Goal: Information Seeking & Learning: Learn about a topic

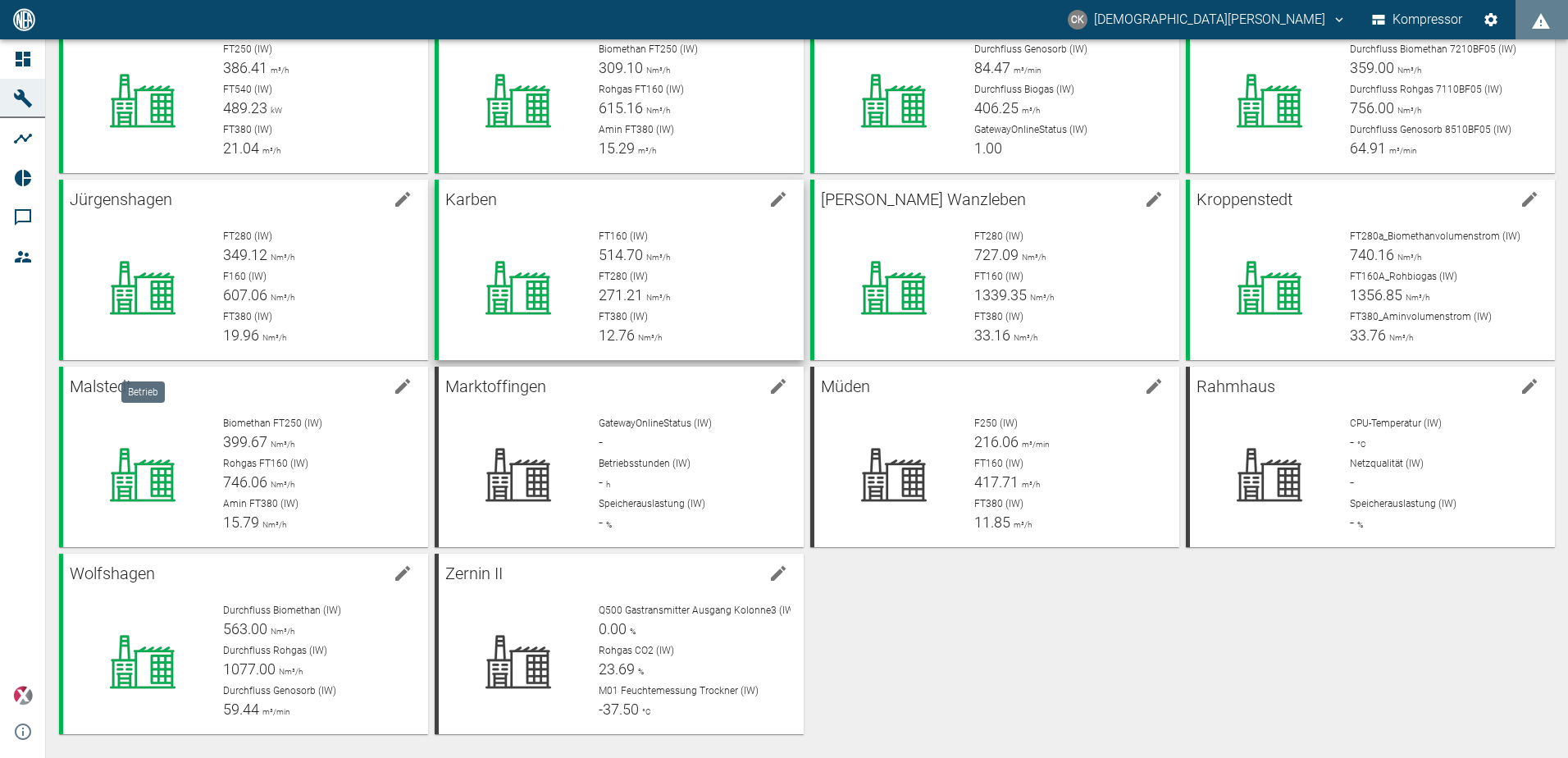
scroll to position [121, 0]
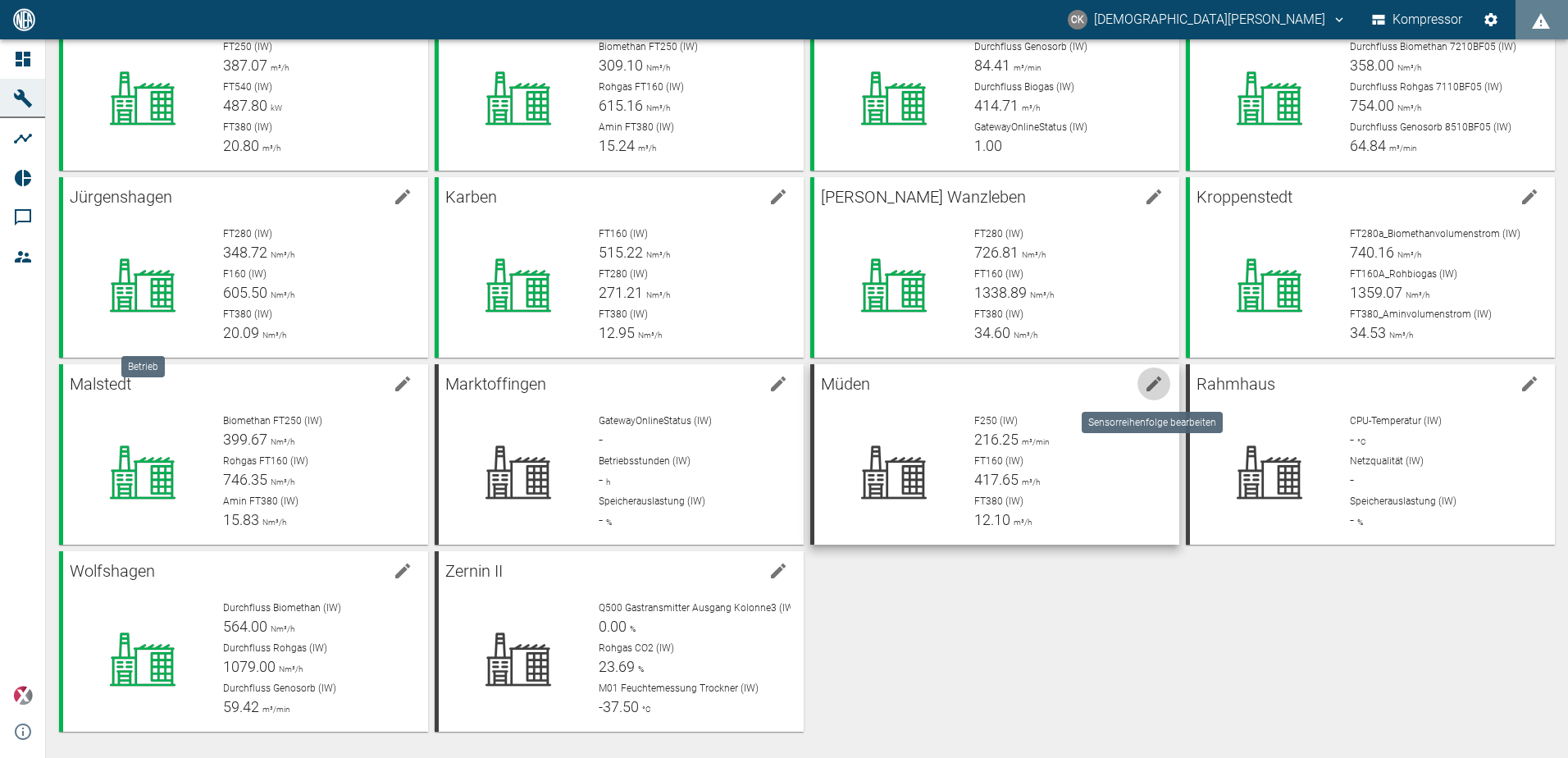
click at [1155, 381] on icon "Maschine bearbeiten" at bounding box center [1154, 384] width 20 height 20
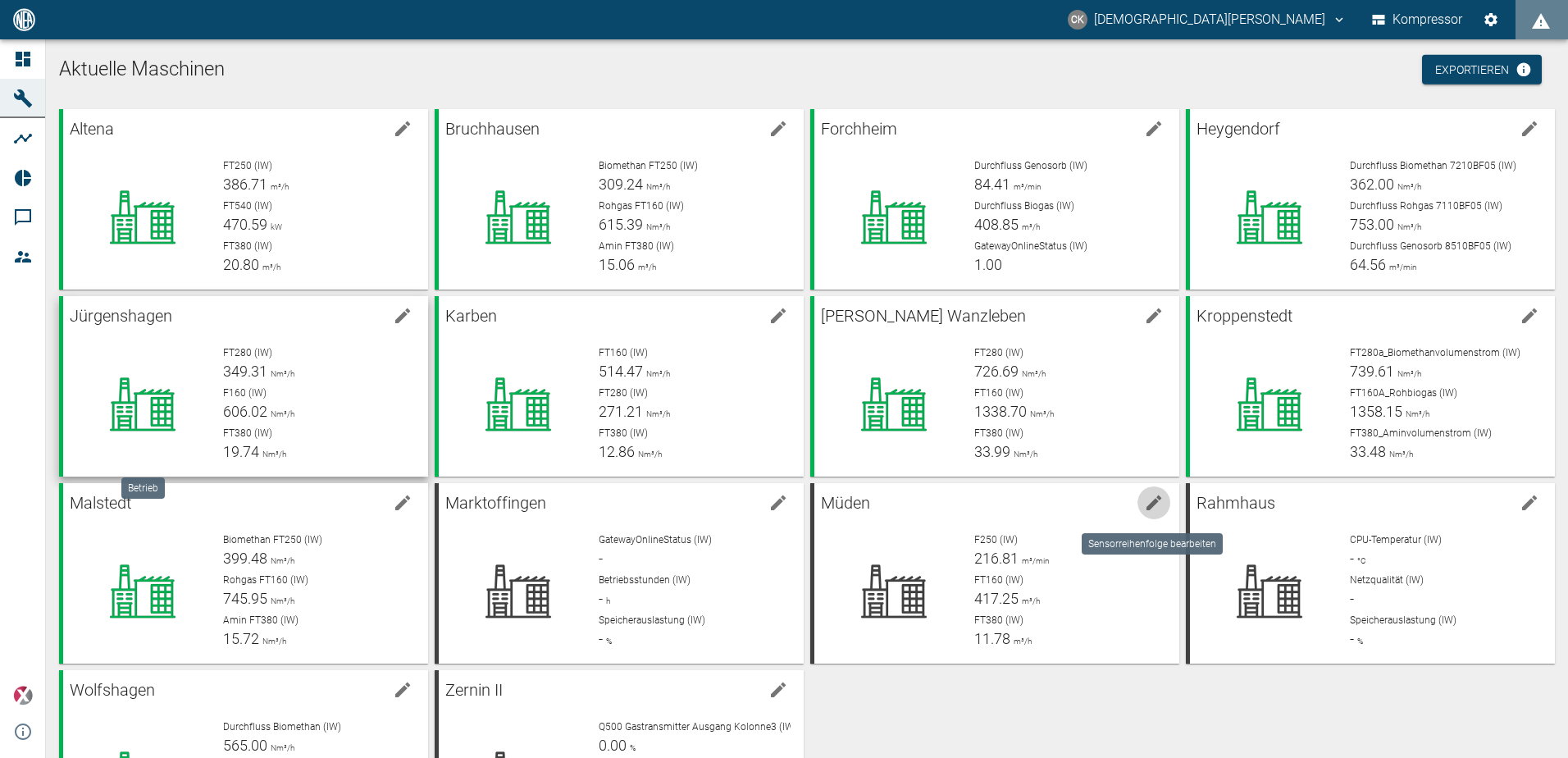
scroll to position [0, 0]
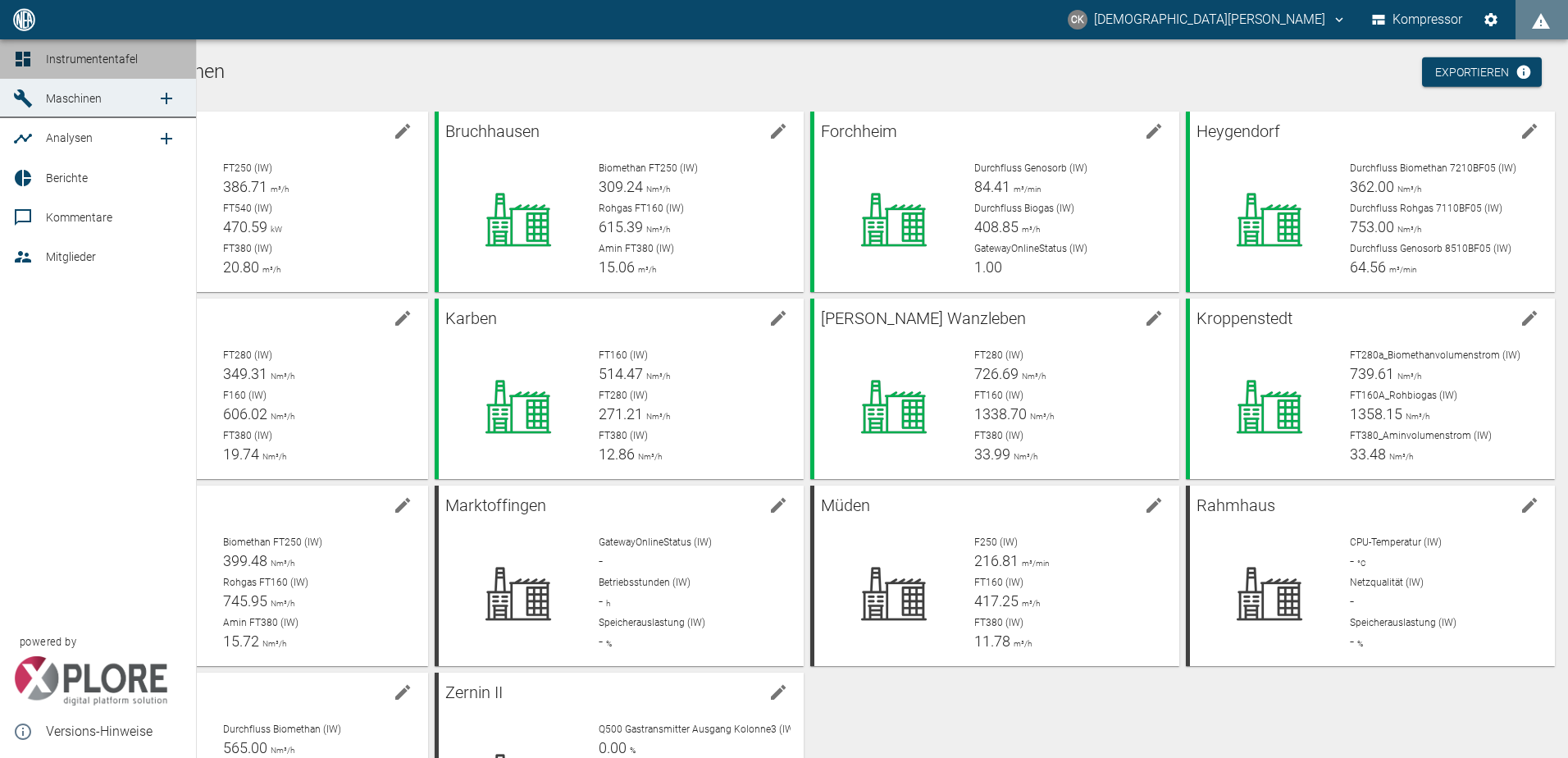
click at [78, 53] on span "Instrumententafel" at bounding box center [92, 59] width 92 height 13
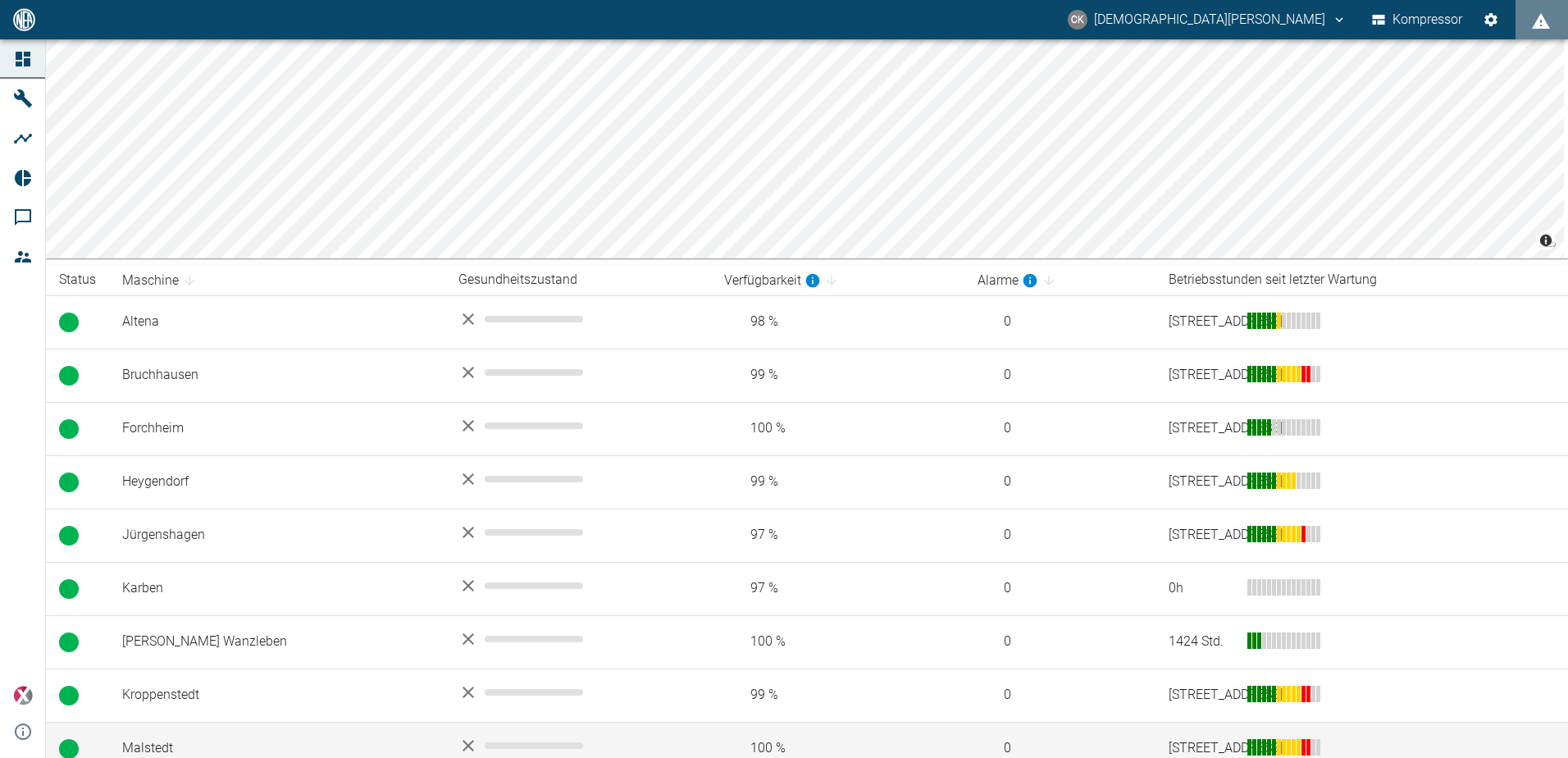
scroll to position [328, 0]
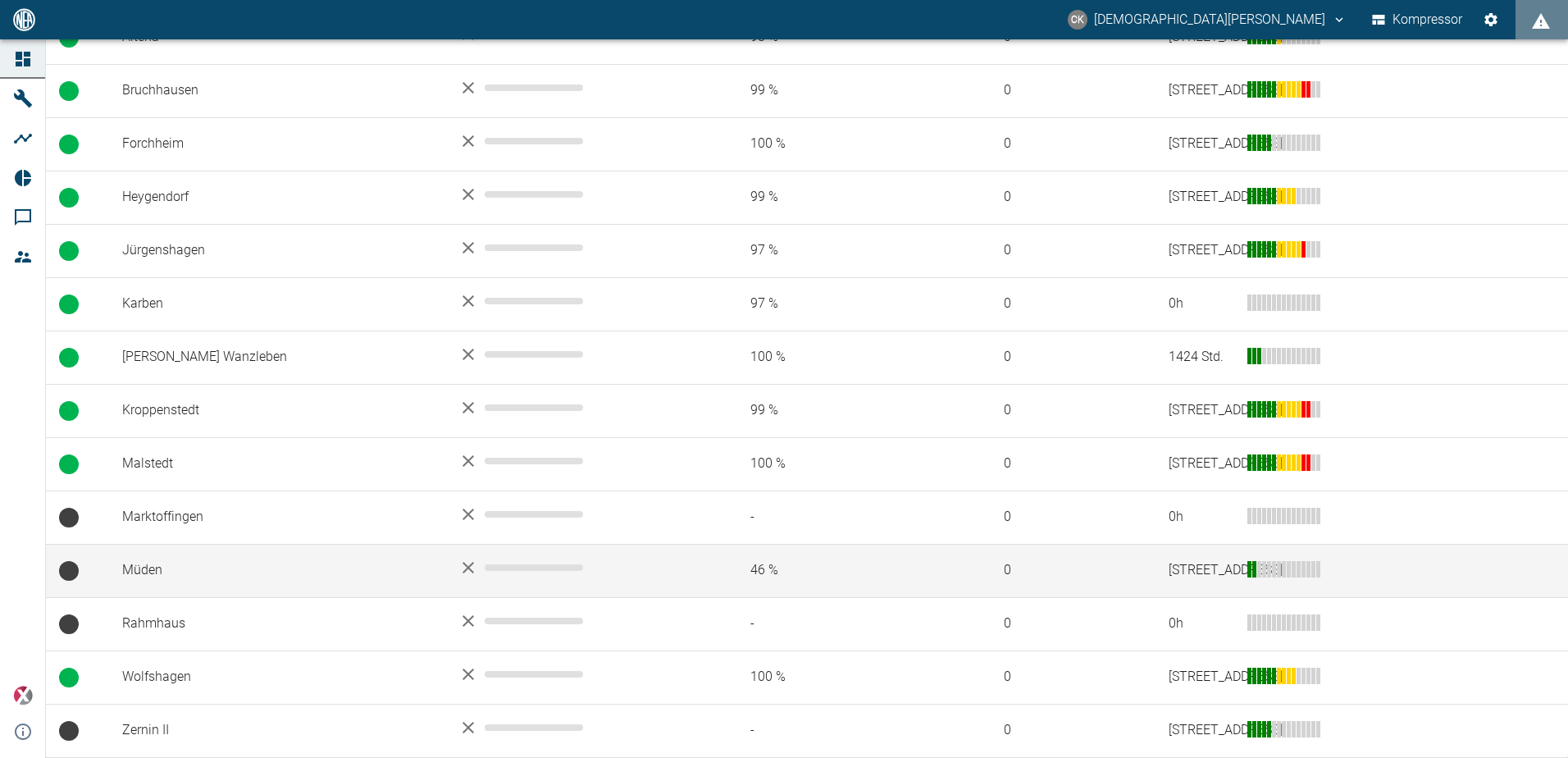
click at [147, 569] on td "Müden" at bounding box center [277, 570] width 336 height 53
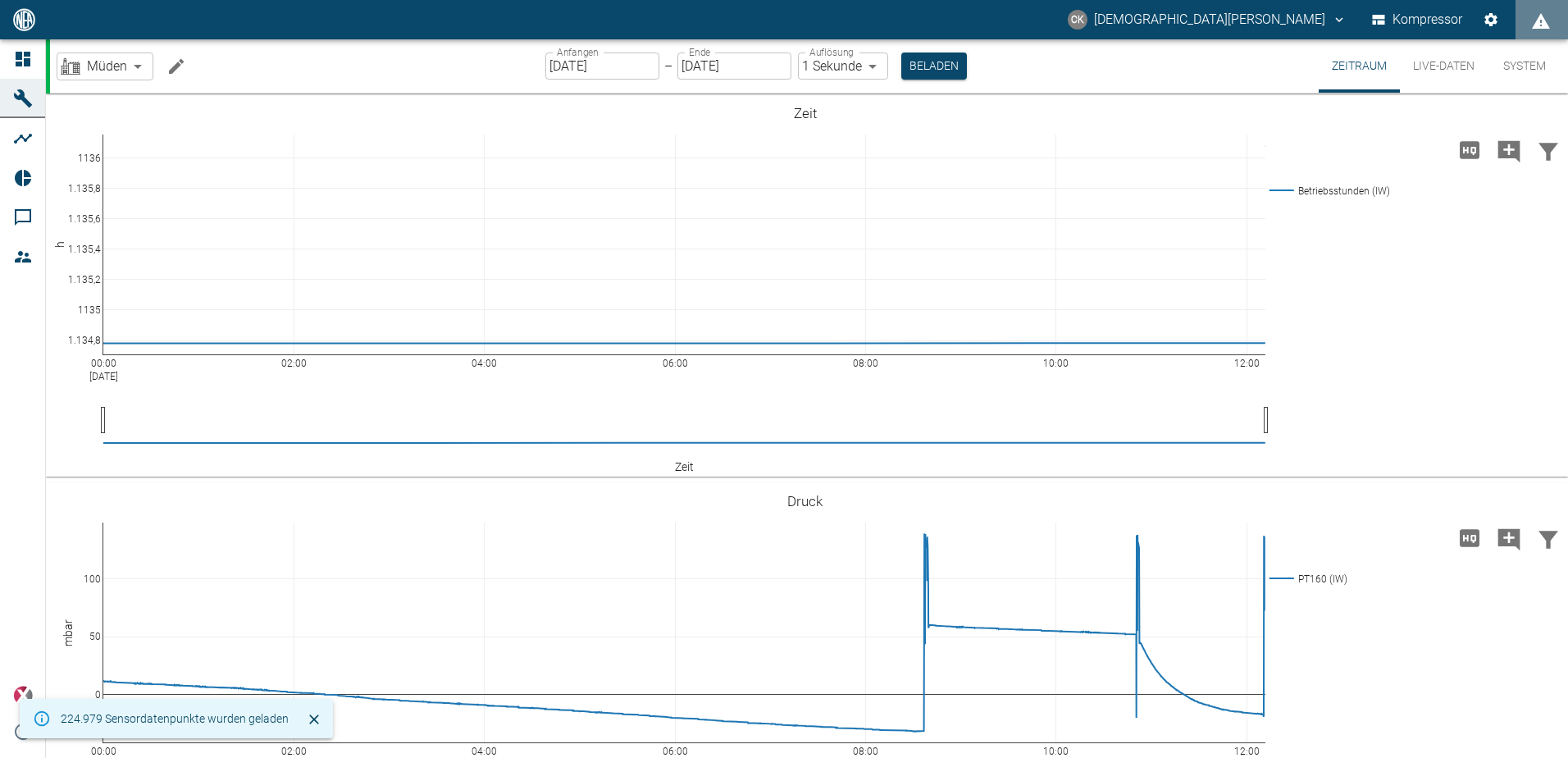
click at [1525, 65] on button "System" at bounding box center [1525, 66] width 73 height 53
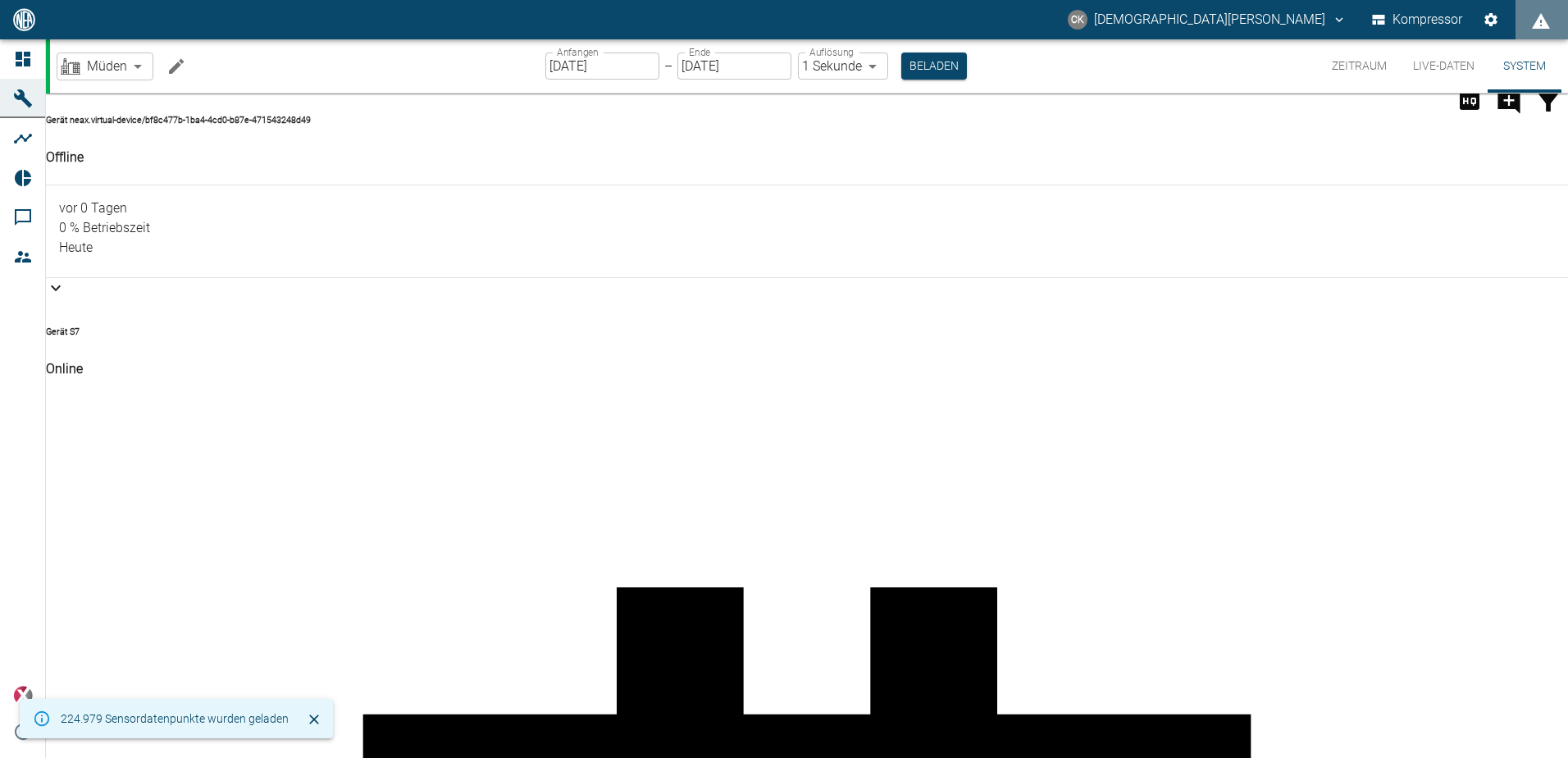
click at [1434, 71] on button "Live-Daten" at bounding box center [1444, 66] width 88 height 53
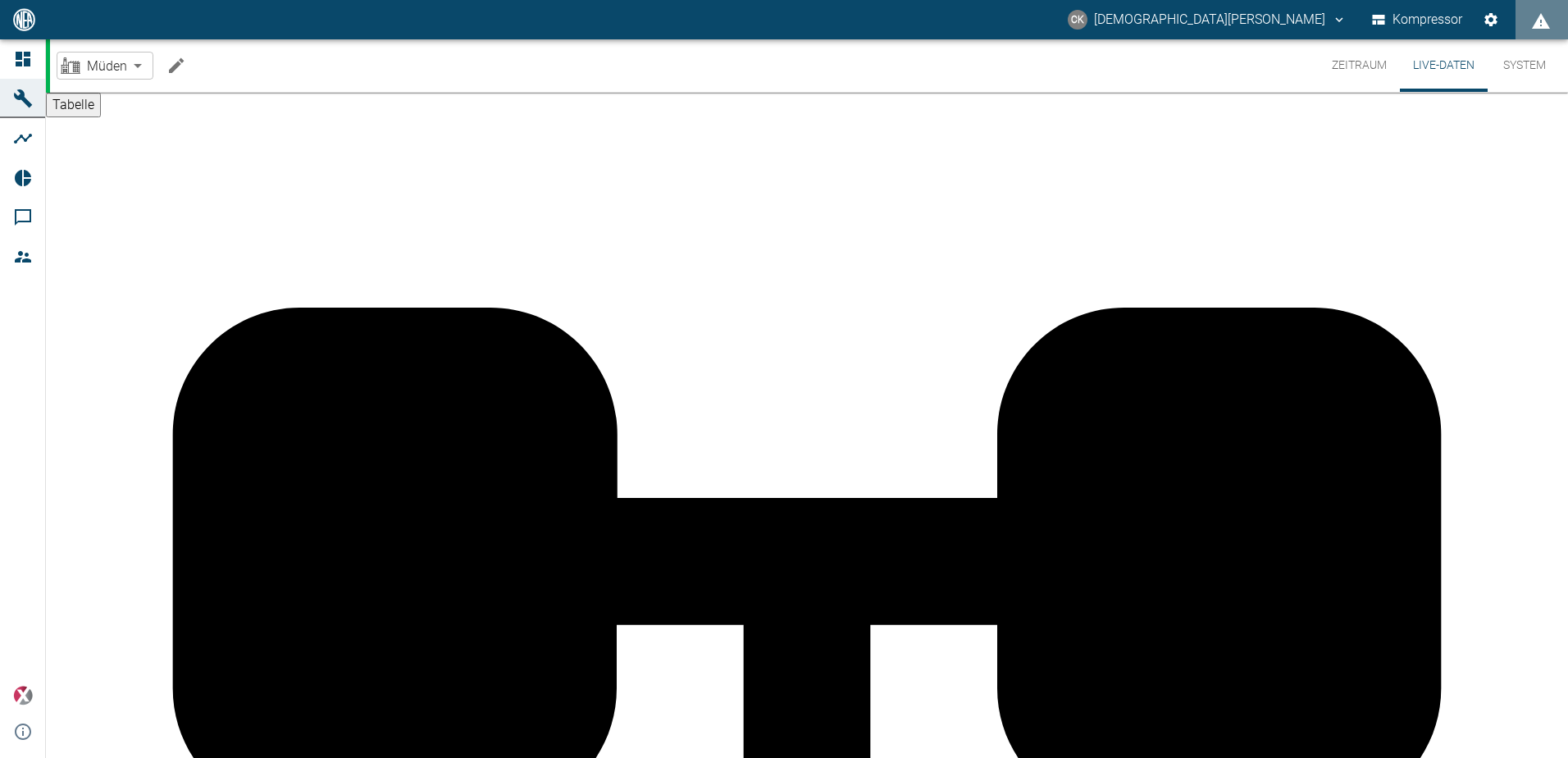
click at [101, 117] on button "Tabelle" at bounding box center [73, 104] width 55 height 24
click at [80, 115] on button "Tabelle" at bounding box center [73, 104] width 55 height 24
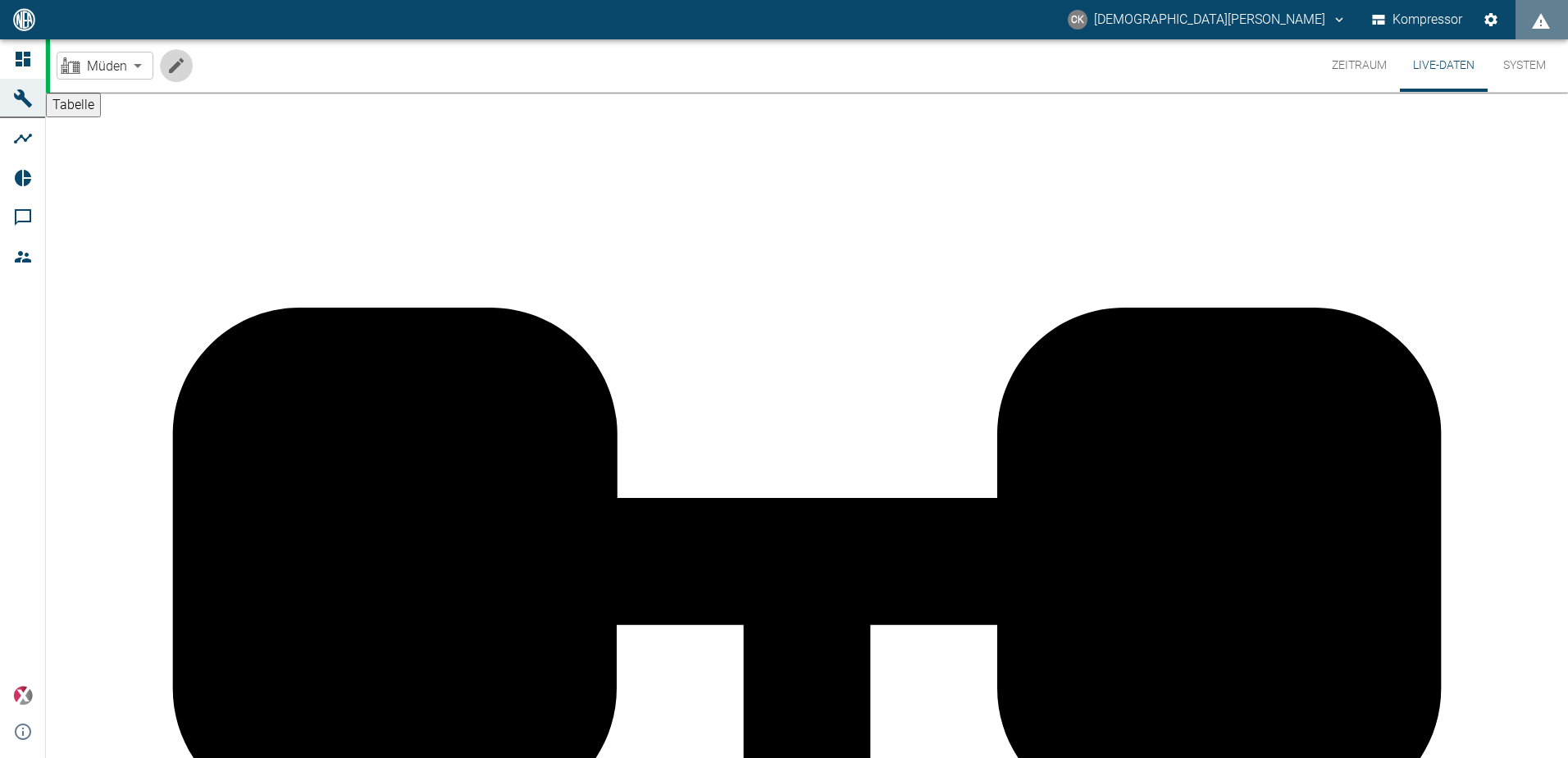
click at [180, 62] on icon "Maschine bearbeiten" at bounding box center [176, 66] width 15 height 15
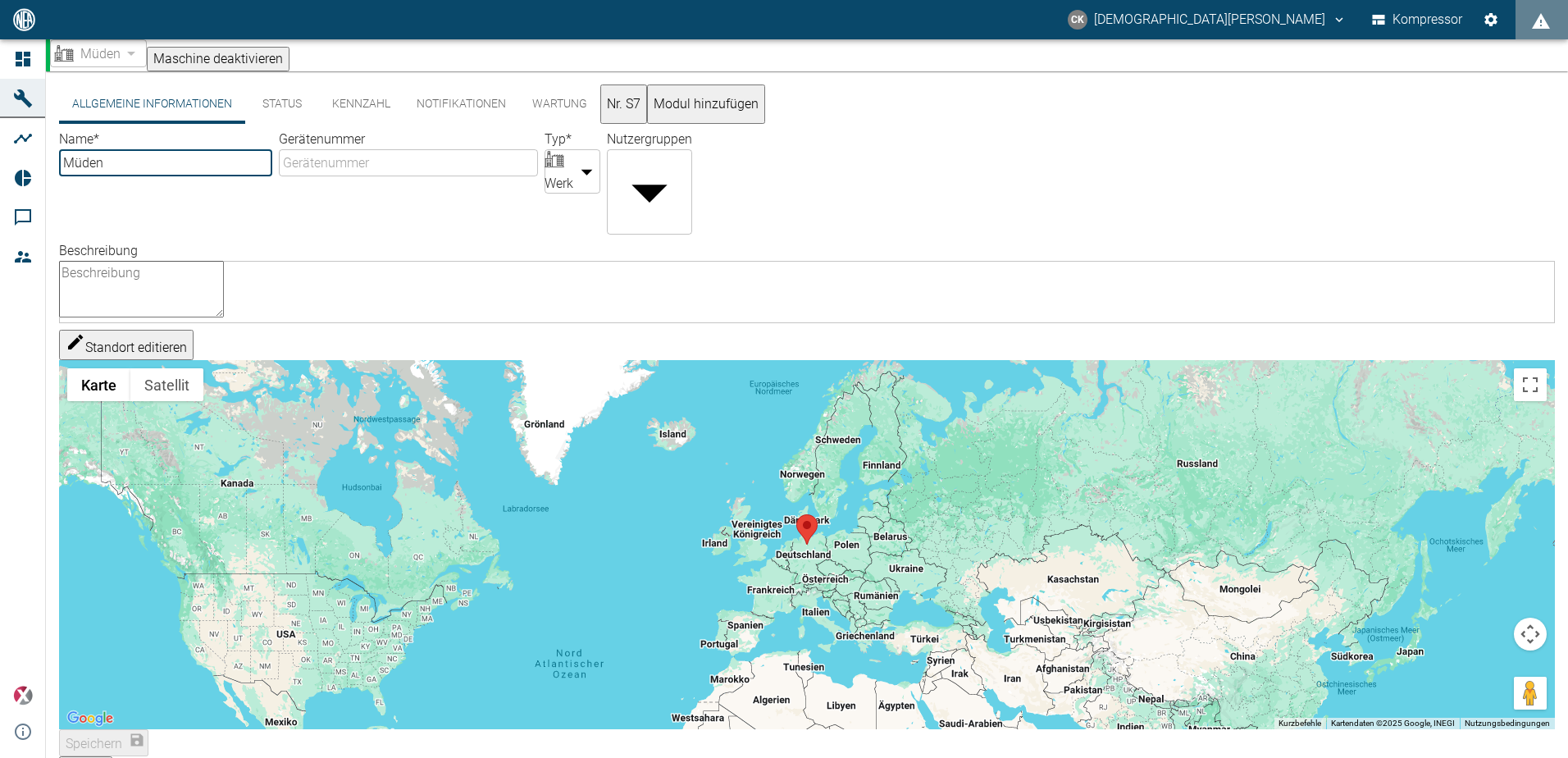
click at [633, 115] on button "Nr. S7" at bounding box center [624, 104] width 47 height 39
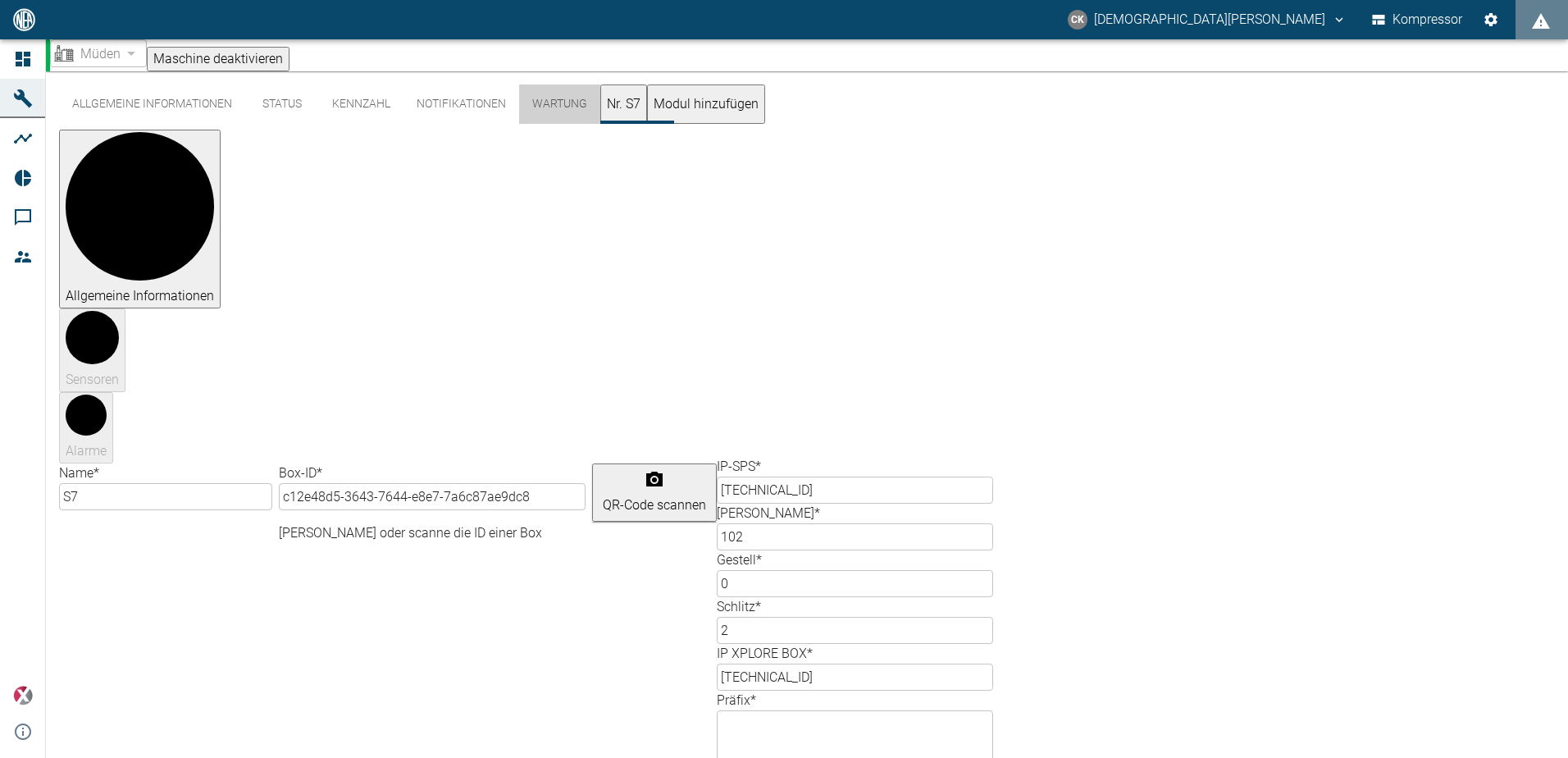
click at [559, 109] on button "Wartung" at bounding box center [559, 104] width 81 height 39
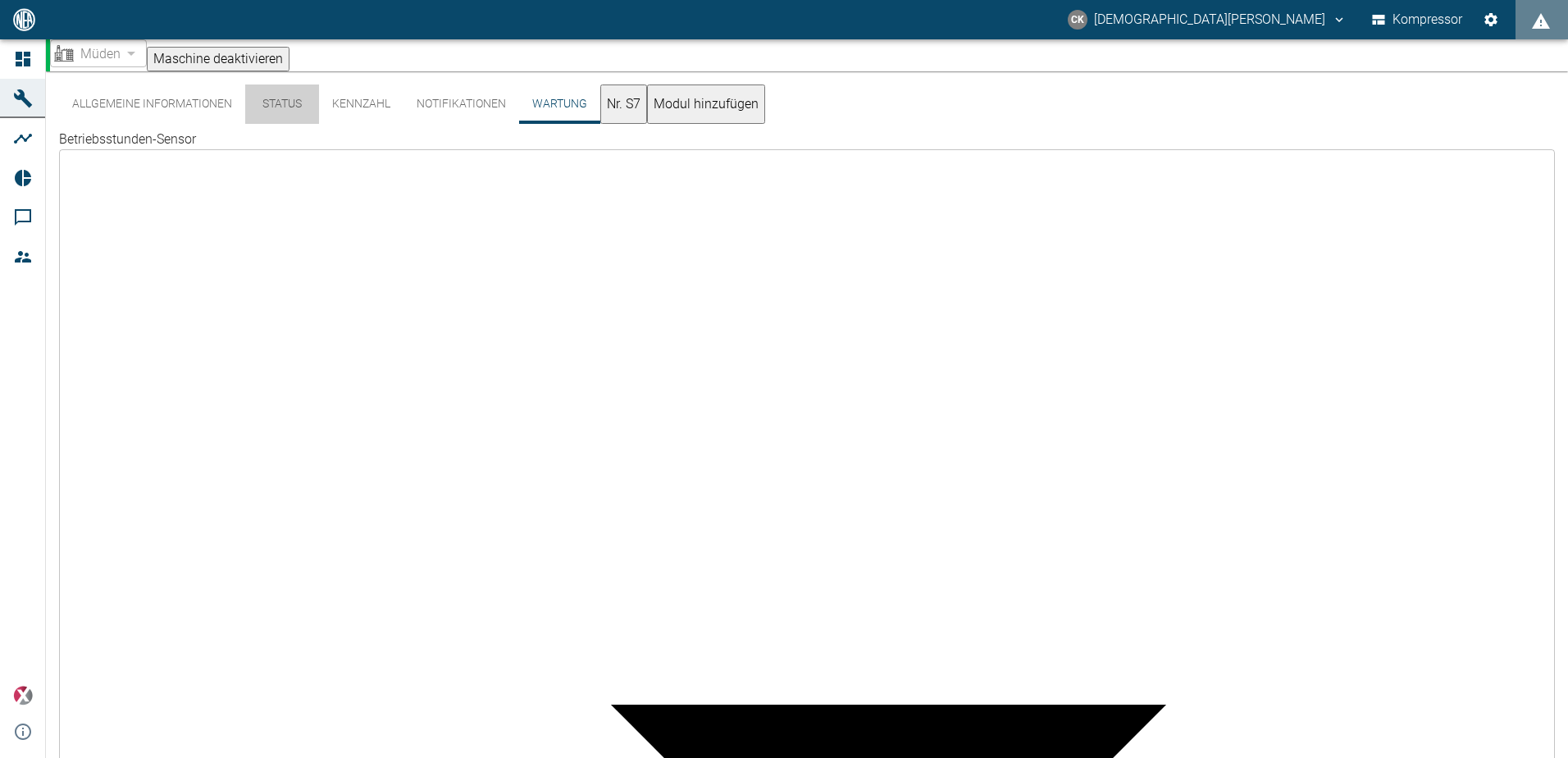
click at [286, 104] on button "Status" at bounding box center [282, 104] width 73 height 39
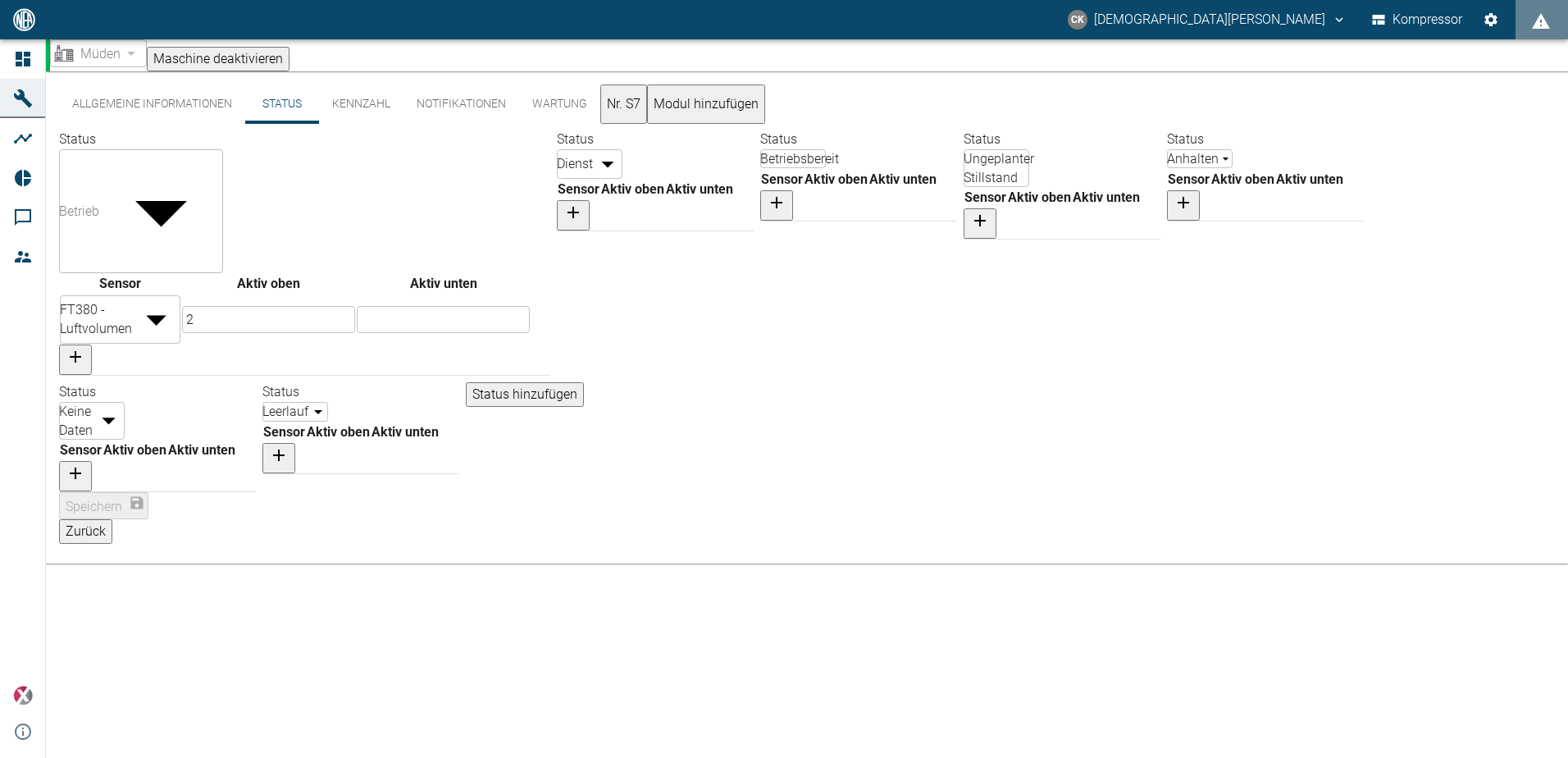
click at [389, 106] on button "Kennzahl" at bounding box center [361, 104] width 84 height 39
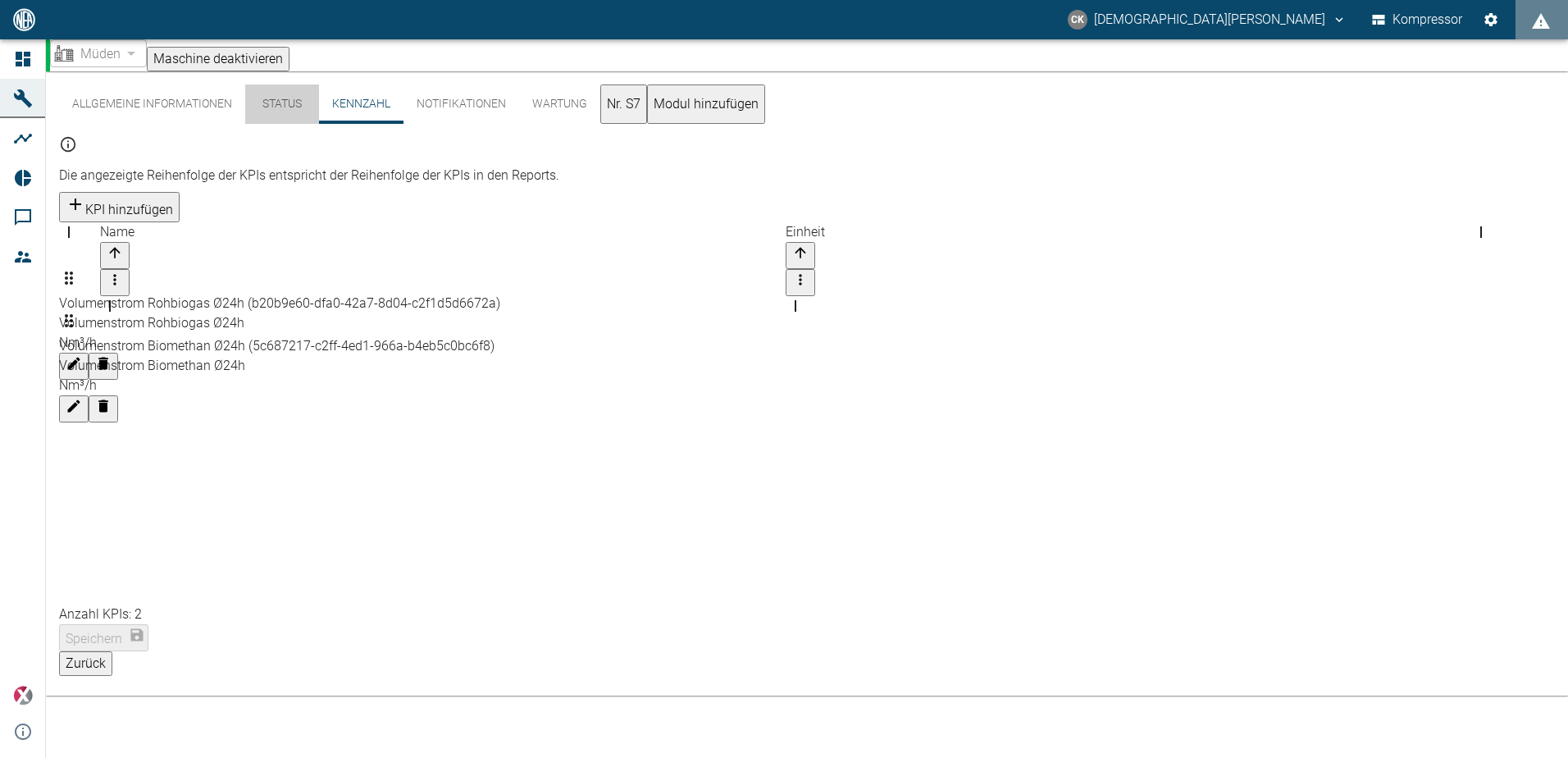
click at [285, 108] on button "Status" at bounding box center [282, 104] width 73 height 39
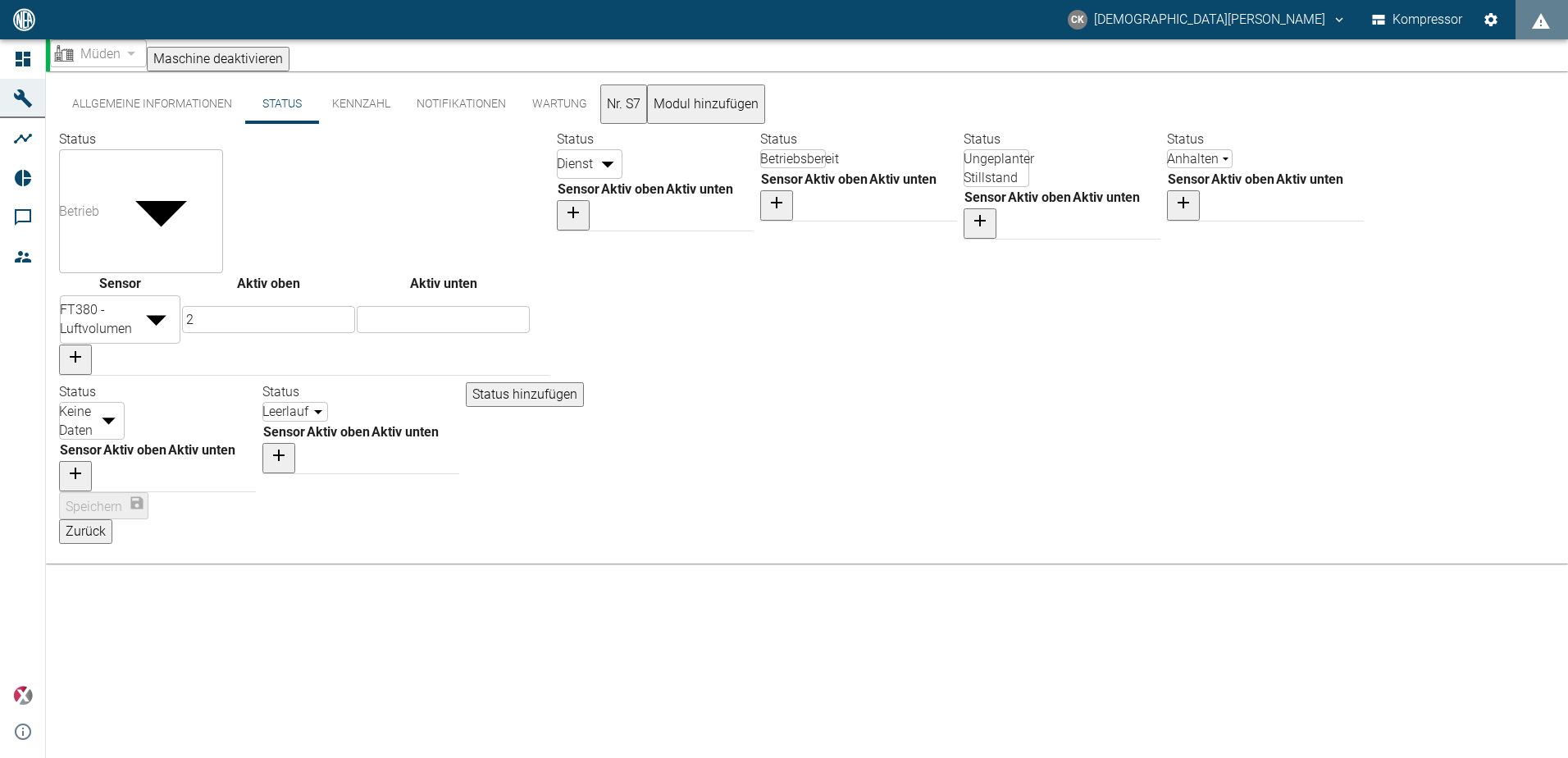
click at [158, 109] on font "Allgemeine Informationen" at bounding box center [152, 104] width 160 height 15
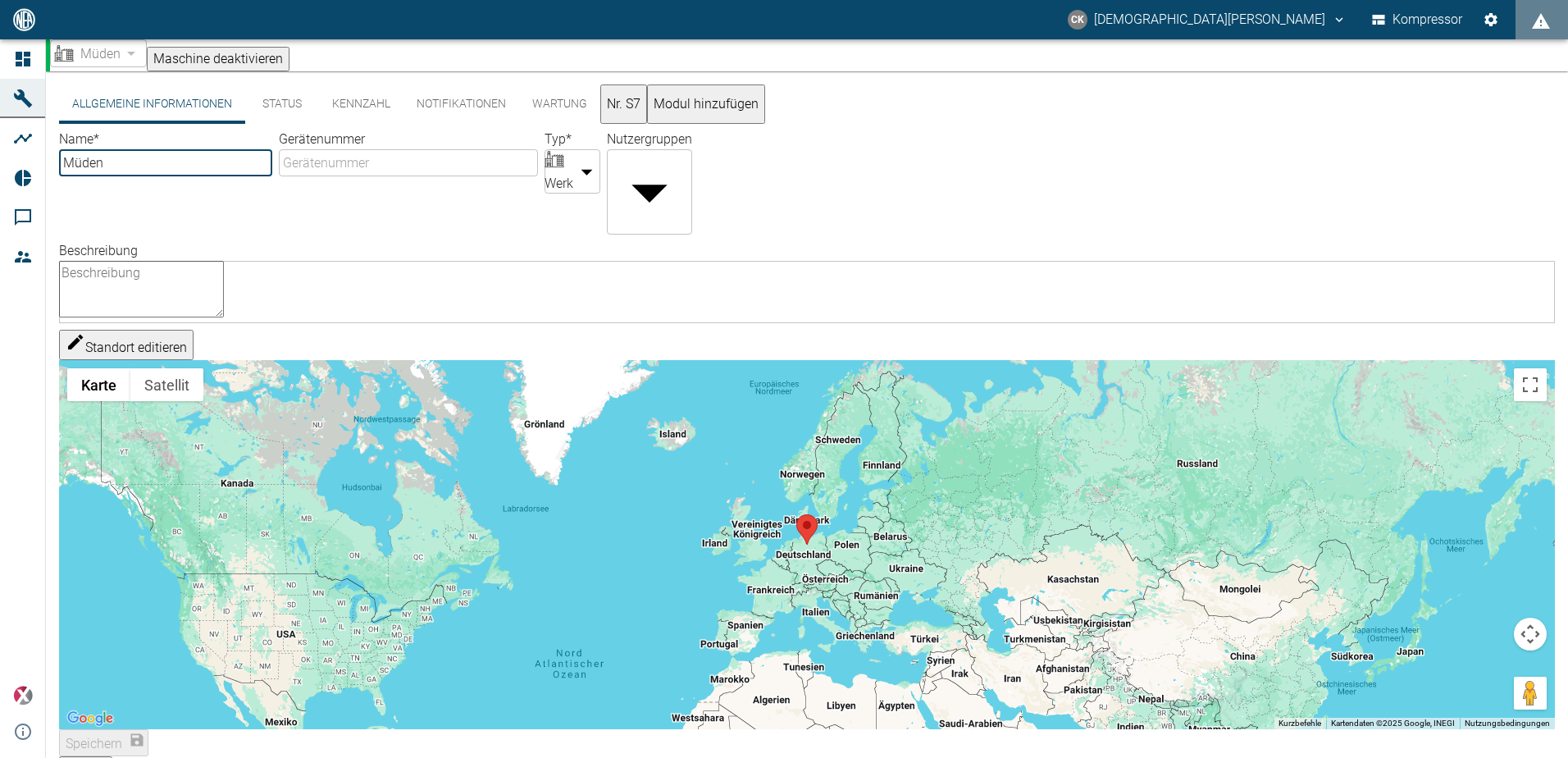
click at [361, 110] on button "Kennzahl" at bounding box center [361, 104] width 84 height 39
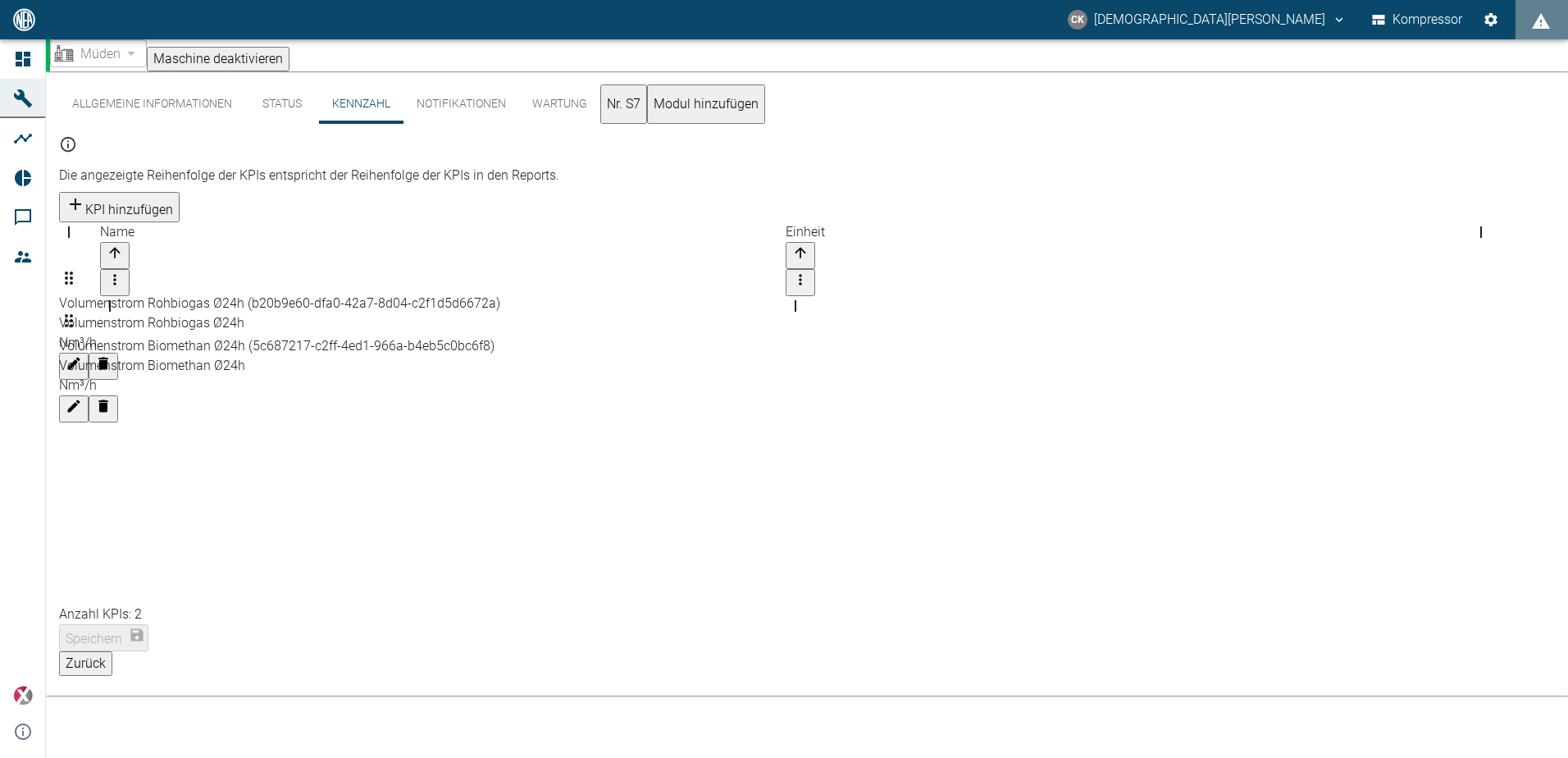
click at [488, 107] on button "Notifikationen" at bounding box center [461, 104] width 115 height 39
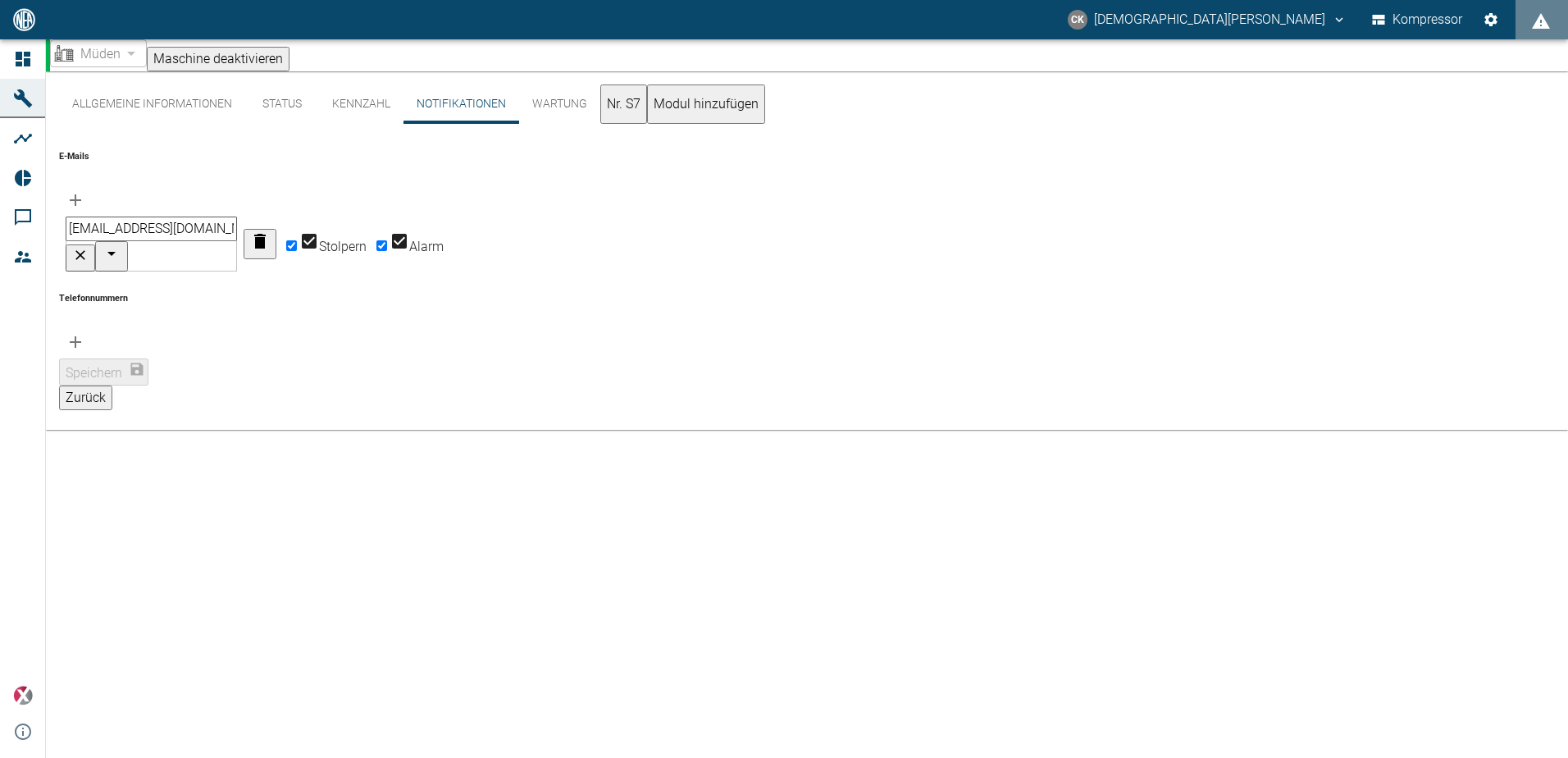
click at [559, 115] on button "Wartung" at bounding box center [559, 104] width 81 height 39
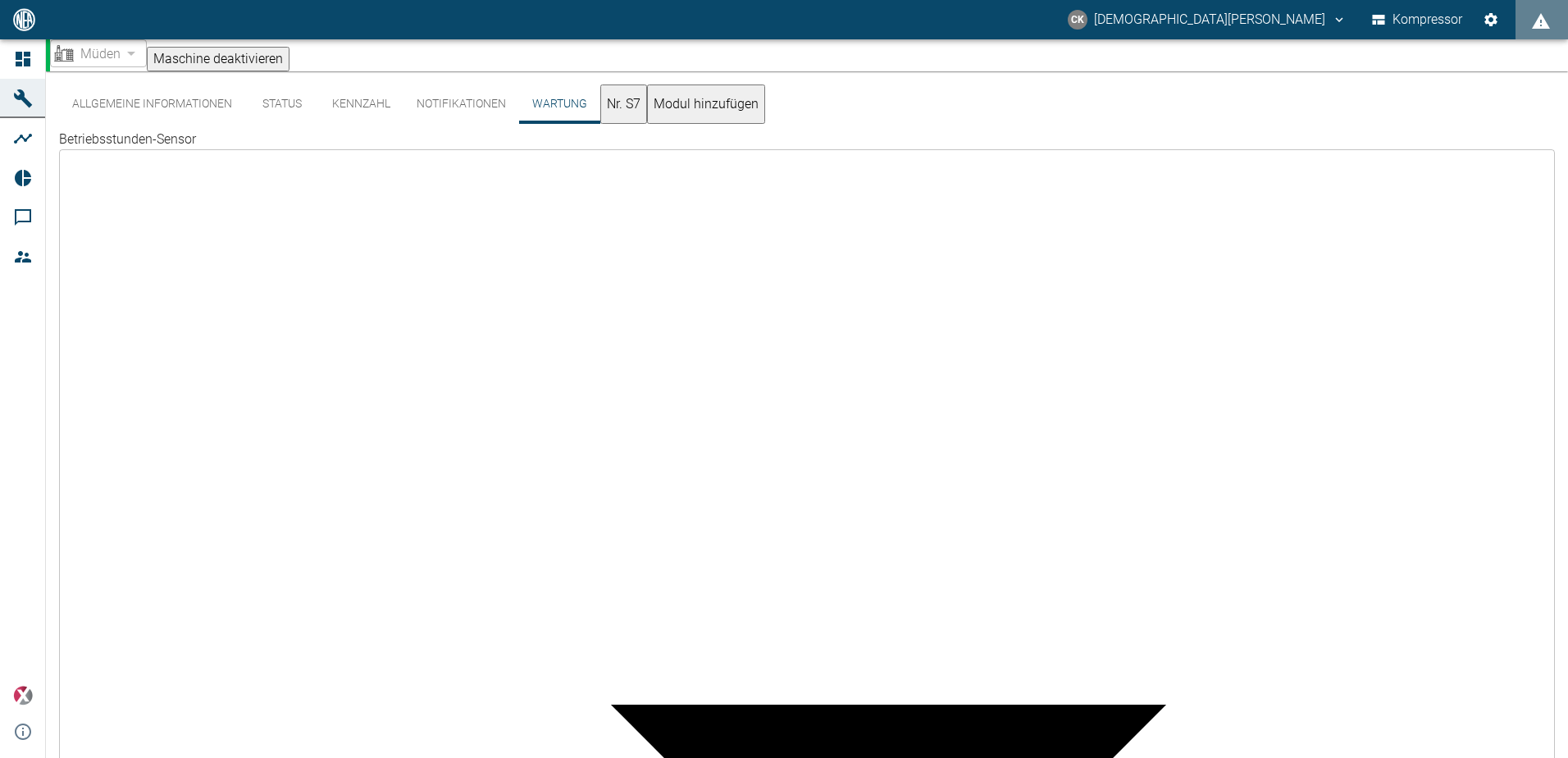
click at [647, 111] on button "Nr. S7" at bounding box center [624, 104] width 47 height 39
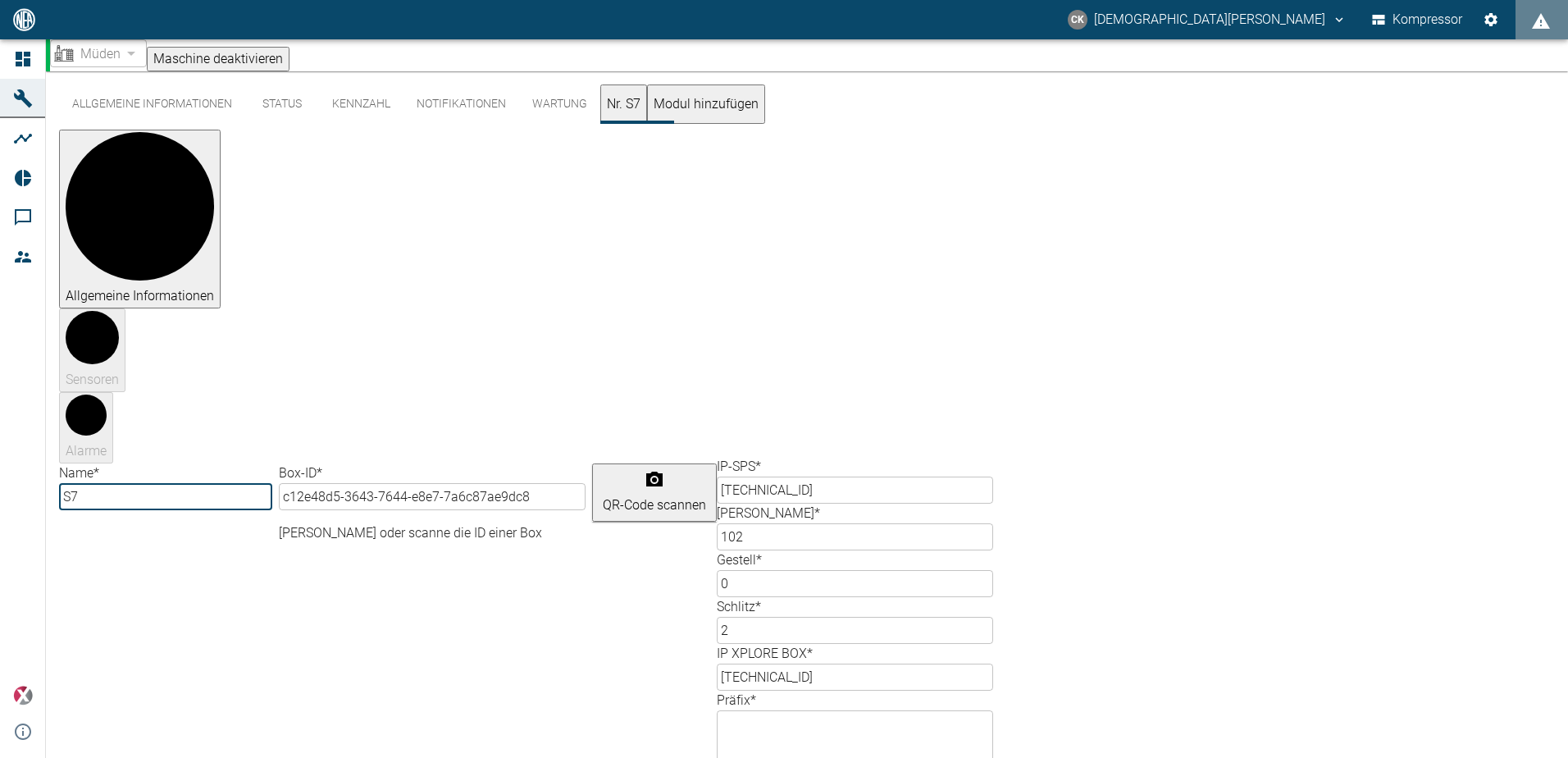
click at [180, 109] on font "Allgemeine Informationen" at bounding box center [152, 104] width 160 height 15
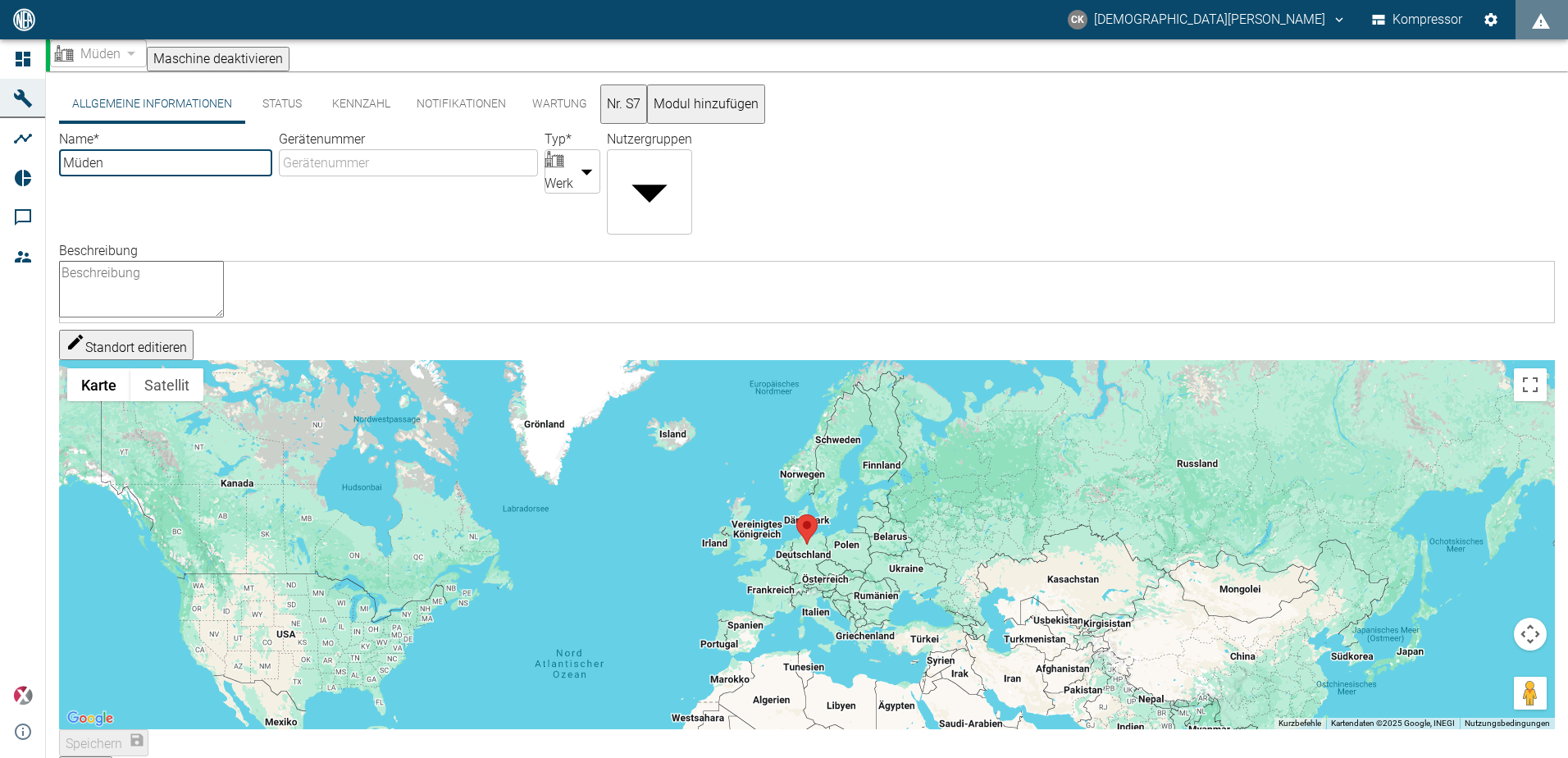
click at [289, 112] on button "Status" at bounding box center [282, 104] width 73 height 39
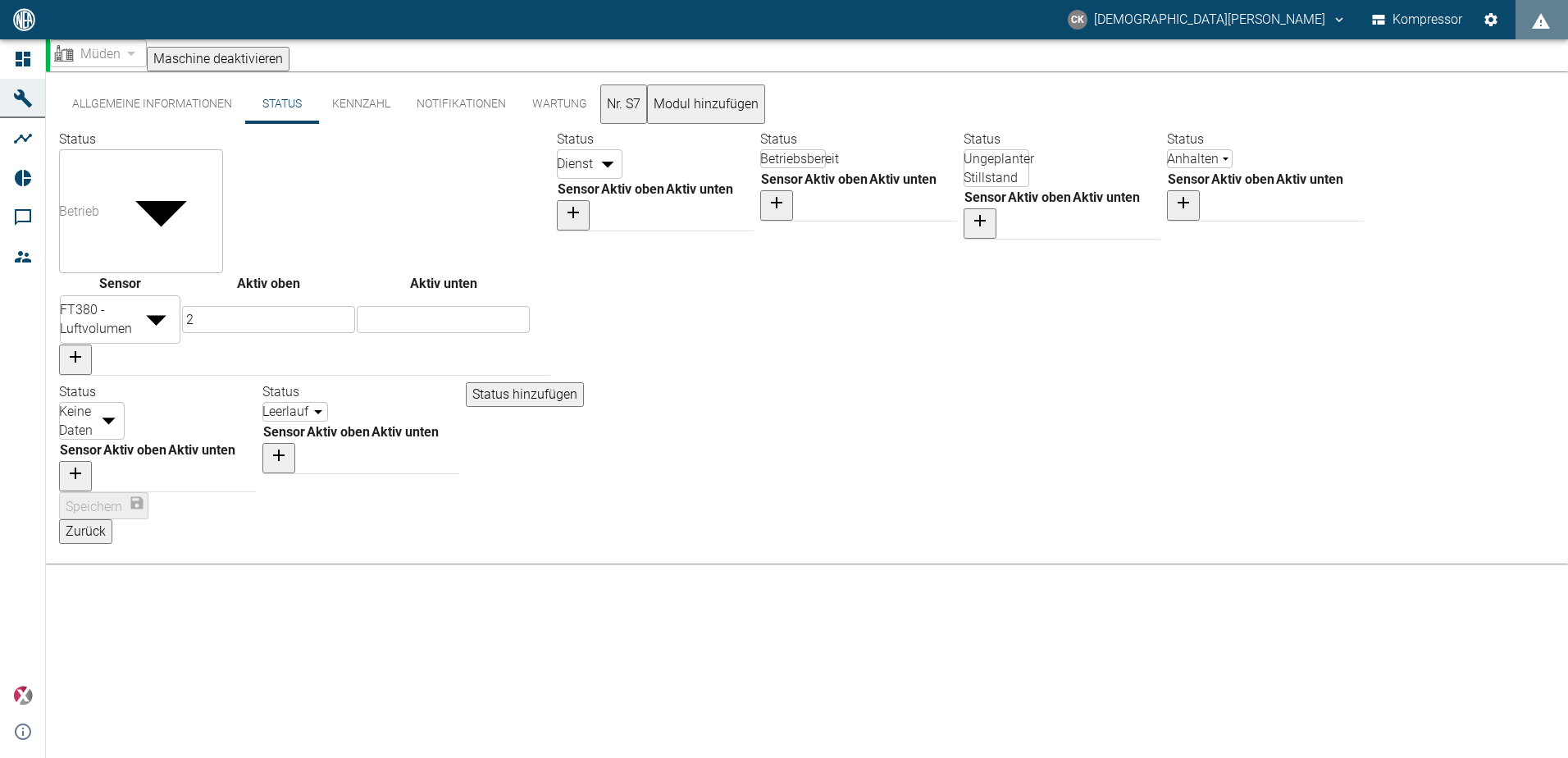
click at [106, 112] on font "Allgemeine Informationen" at bounding box center [152, 104] width 160 height 15
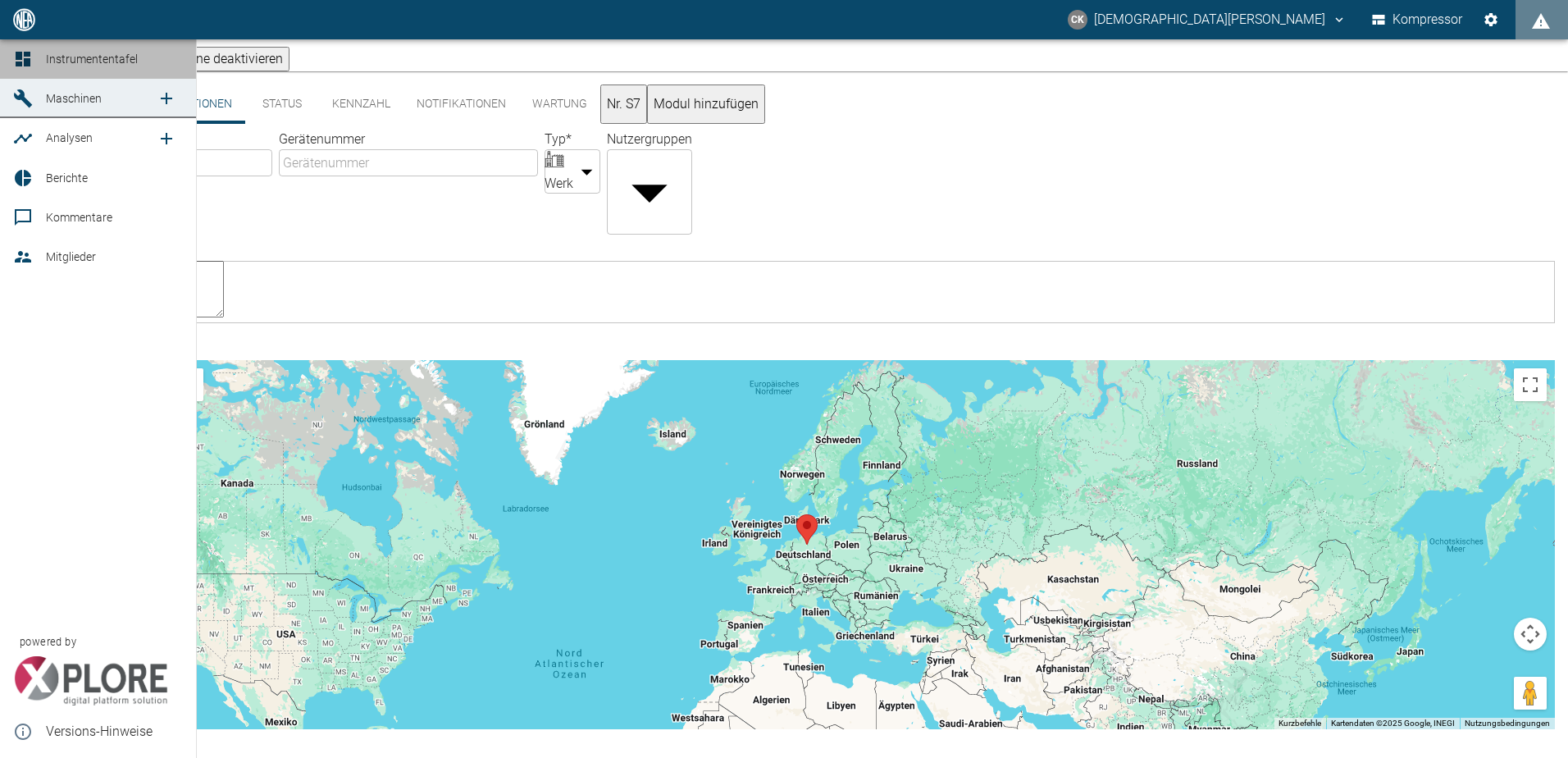
click at [78, 61] on span "Instrumententafel" at bounding box center [92, 59] width 92 height 13
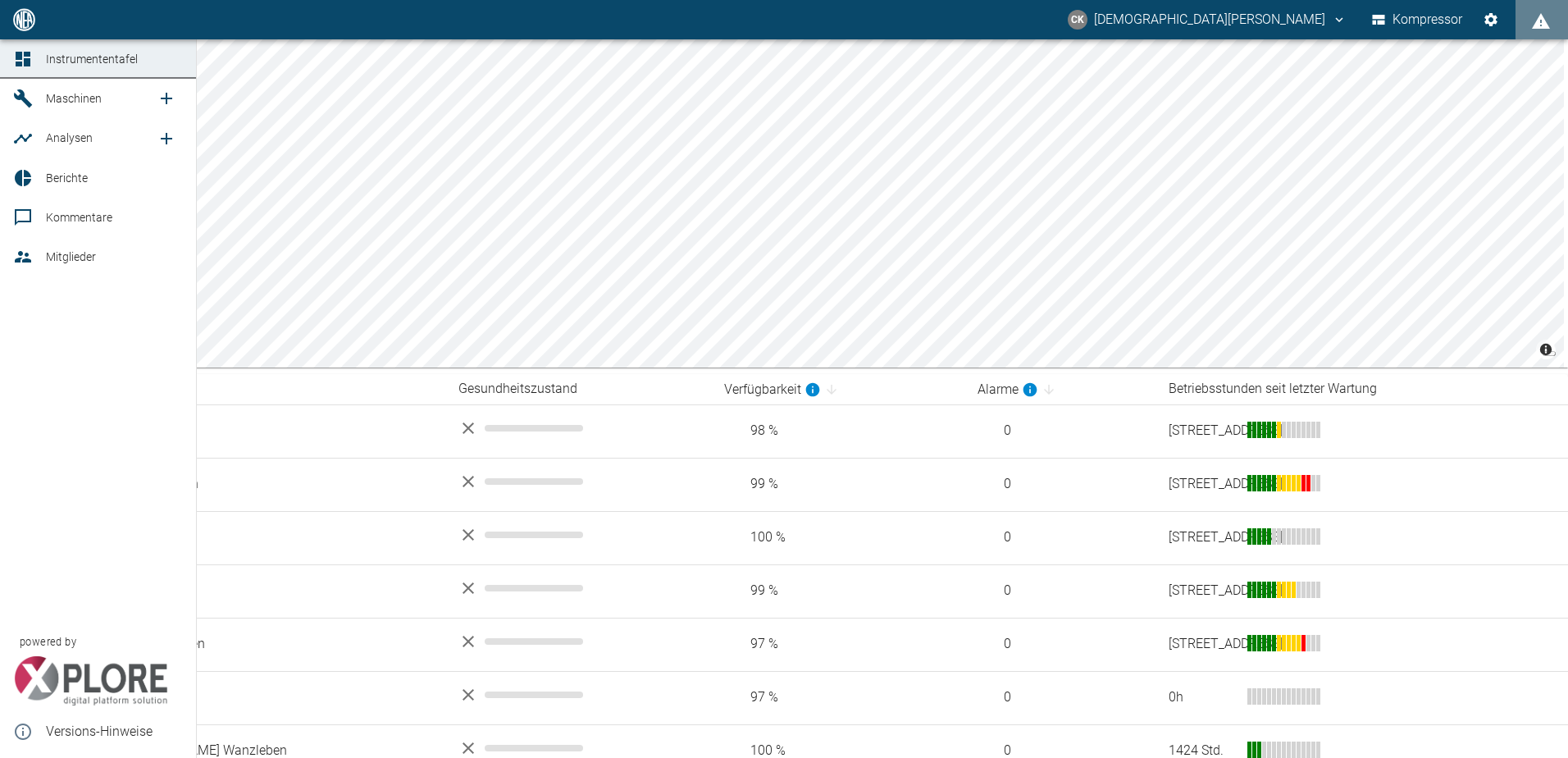
click at [80, 221] on span "Kommentare" at bounding box center [79, 217] width 67 height 13
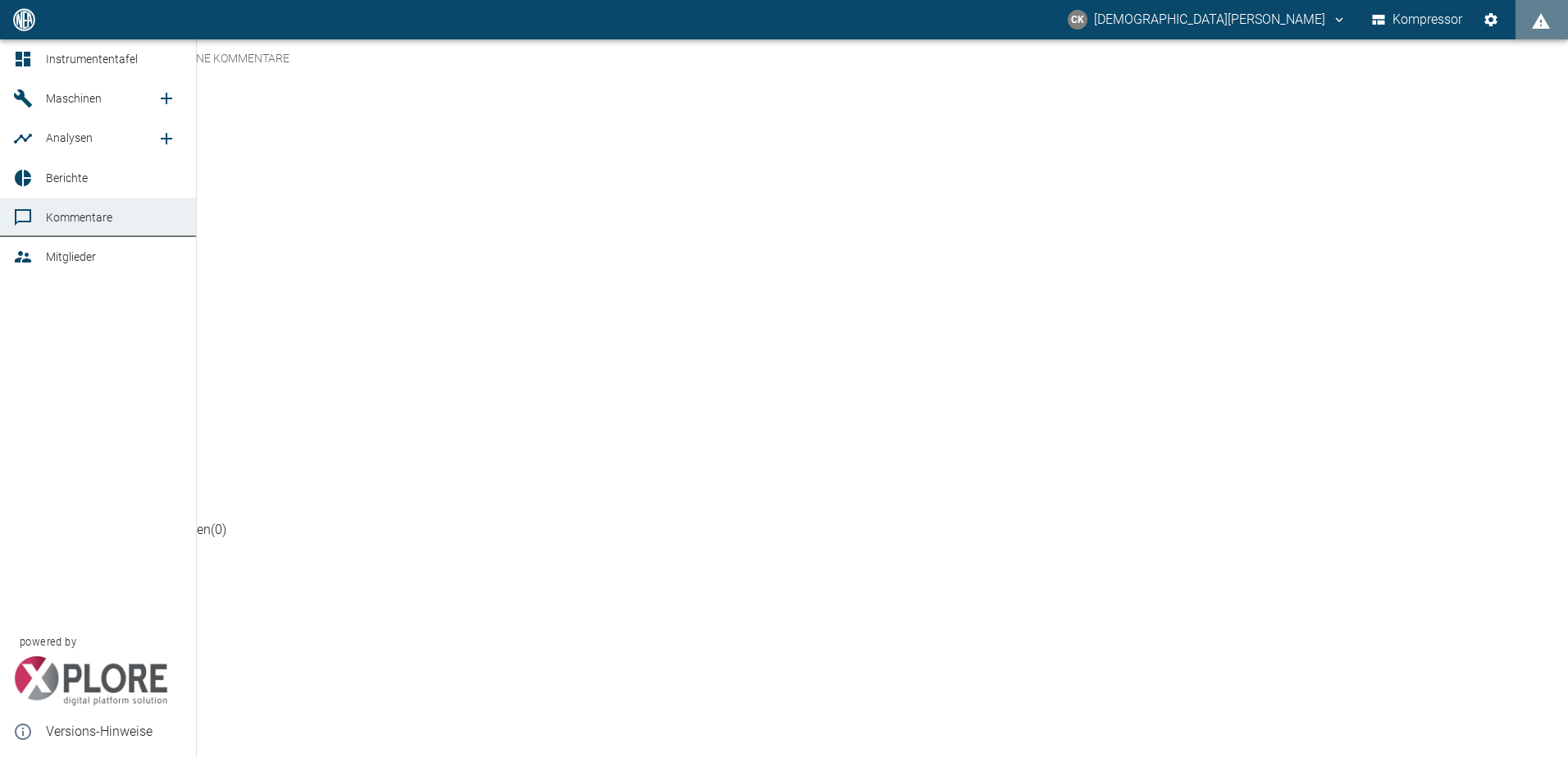
click at [23, 140] on icon at bounding box center [23, 139] width 20 height 20
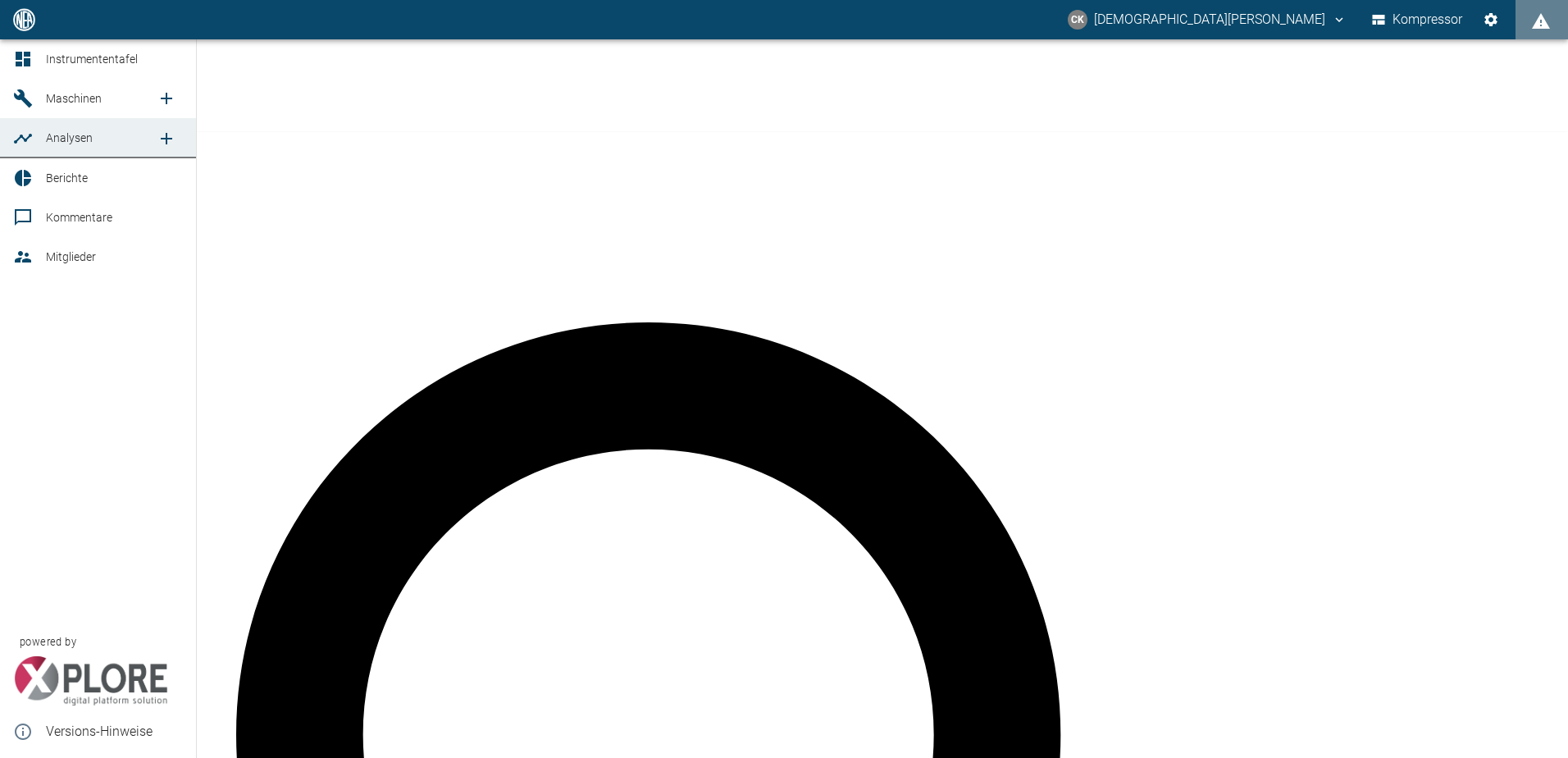
click at [82, 99] on span "Maschinen" at bounding box center [73, 99] width 56 height 13
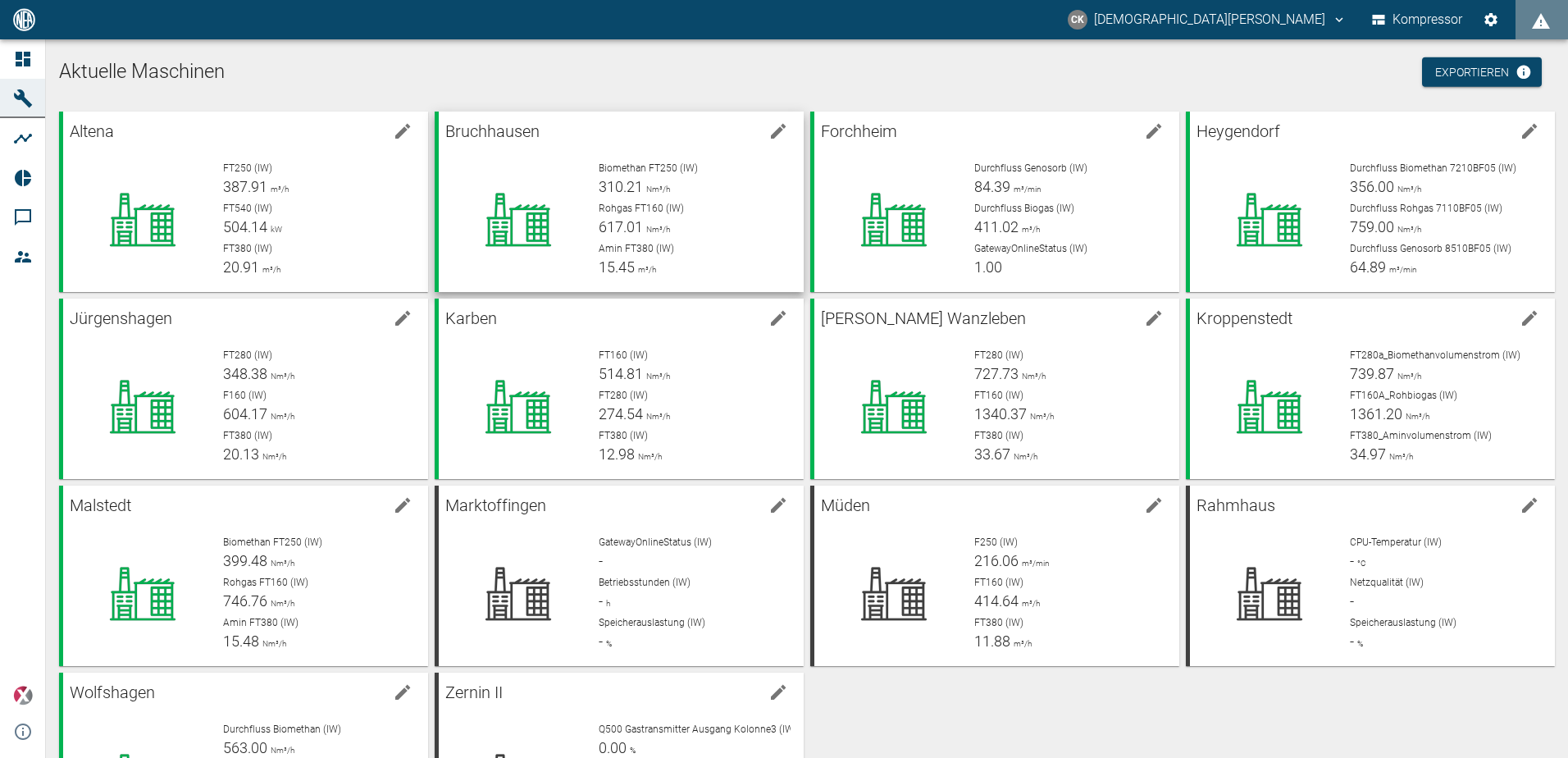
click at [585, 152] on div "Biomethan FT250 (IW) 310.21 Nm³/h Rohgas FT160 (IW) 617.01 Nm³/h Amin FT380 (IW…" at bounding box center [688, 213] width 205 height 131
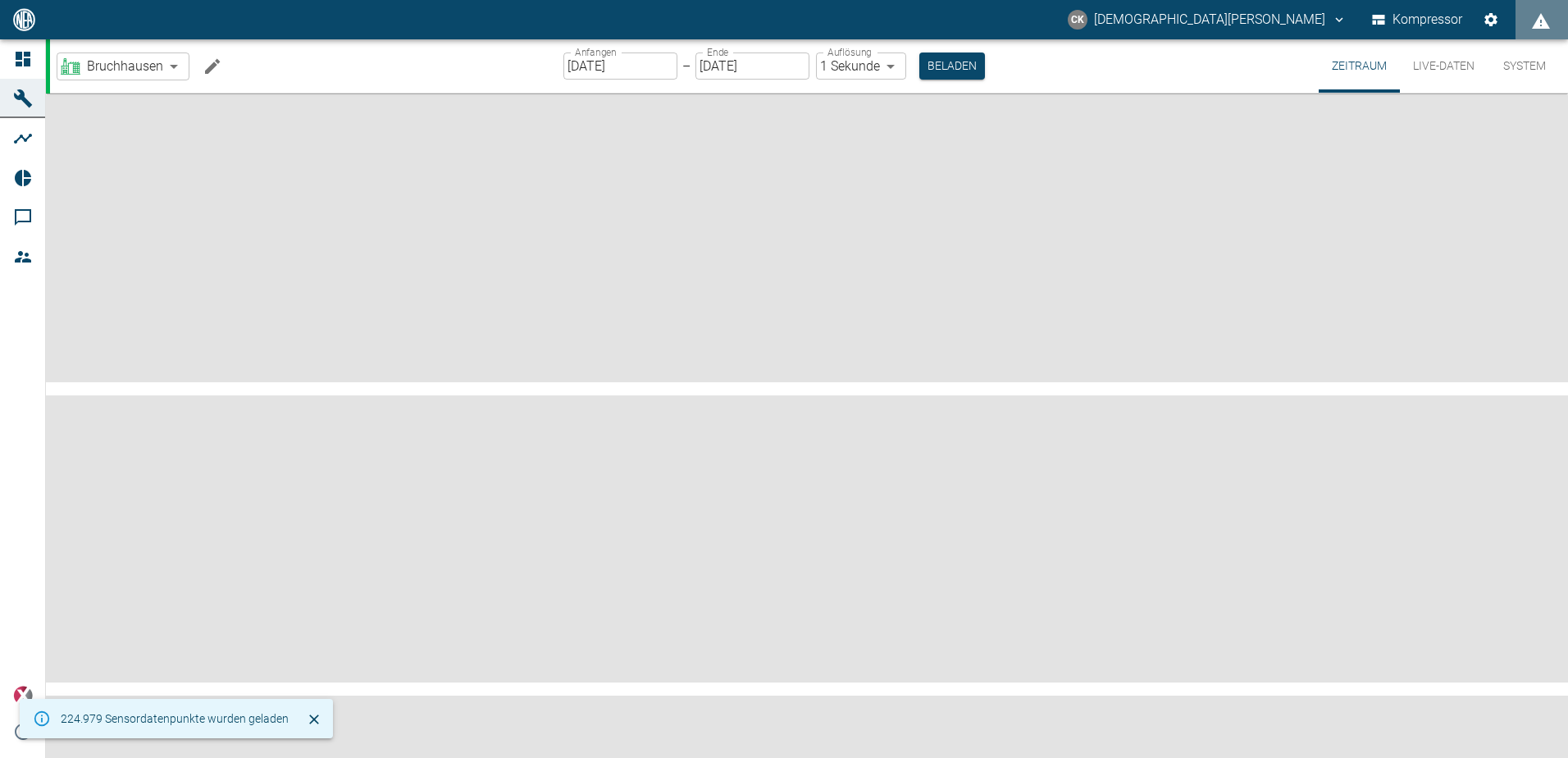
click at [1507, 70] on button "System" at bounding box center [1525, 66] width 73 height 53
click at [1511, 65] on button "System" at bounding box center [1525, 66] width 73 height 53
